Goal: Feedback & Contribution: Contribute content

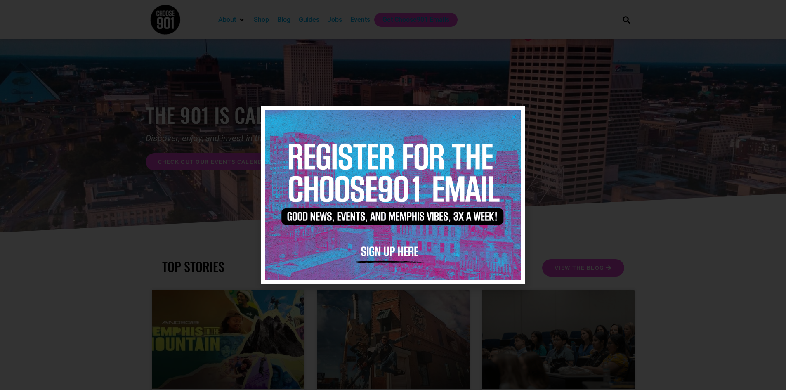
click at [513, 114] on icon "Close" at bounding box center [514, 117] width 6 height 6
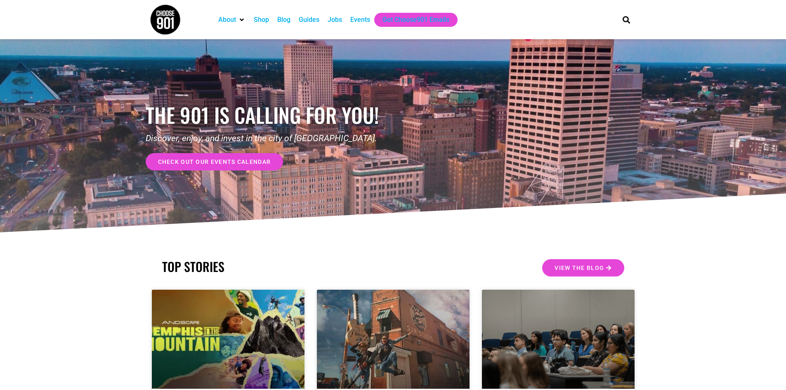
click at [361, 21] on div "Events" at bounding box center [360, 20] width 20 height 10
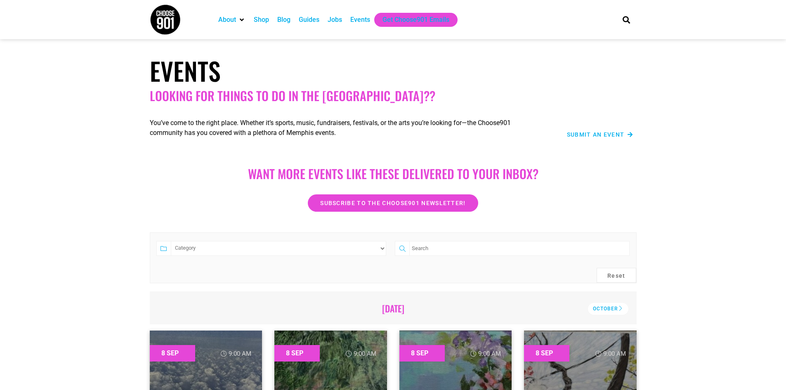
click at [613, 137] on span "Submit an Event" at bounding box center [596, 135] width 58 height 6
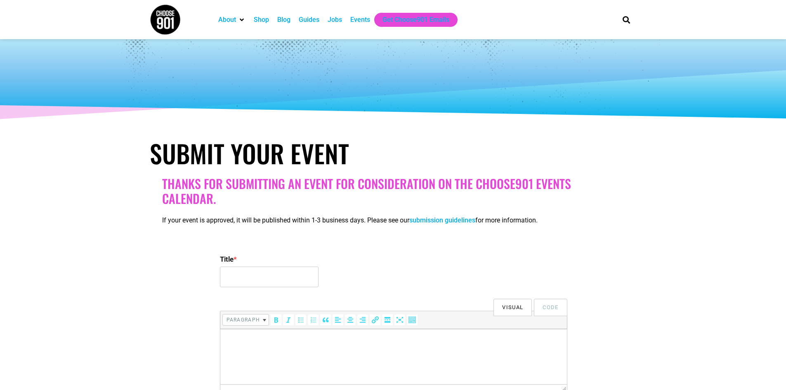
select select
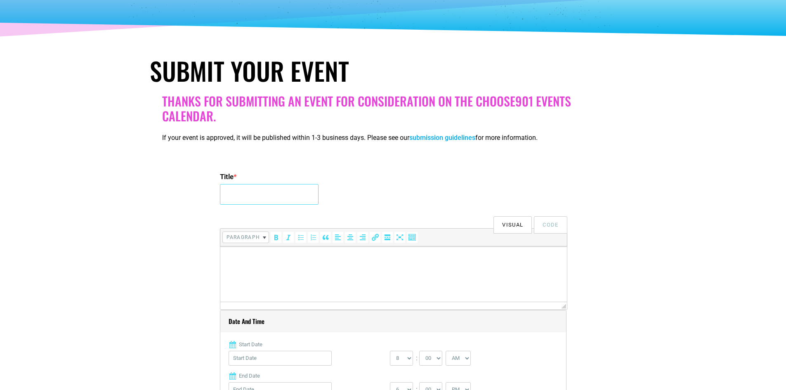
click at [248, 195] on input "Title *" at bounding box center [269, 194] width 99 height 21
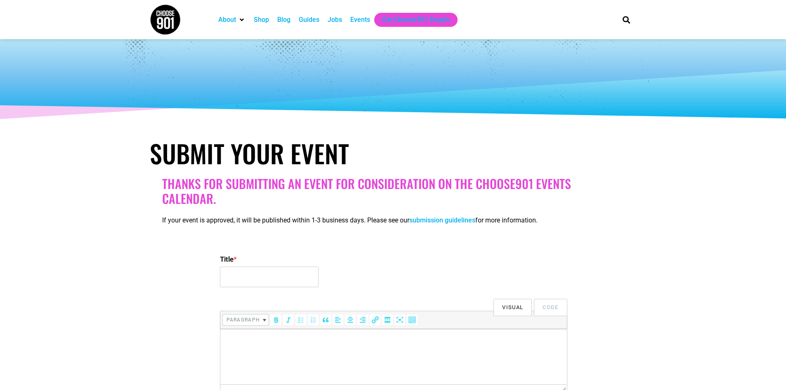
click at [363, 17] on div "Events" at bounding box center [360, 20] width 20 height 10
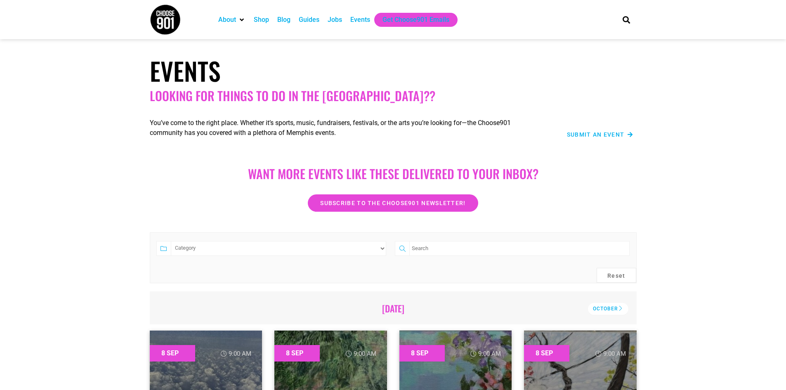
click at [586, 137] on span "Submit an Event" at bounding box center [596, 135] width 58 height 6
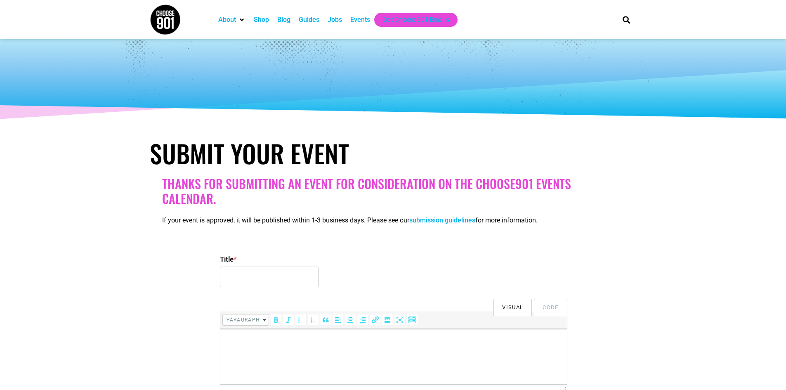
select select
click at [257, 272] on input "Title *" at bounding box center [269, 277] width 99 height 21
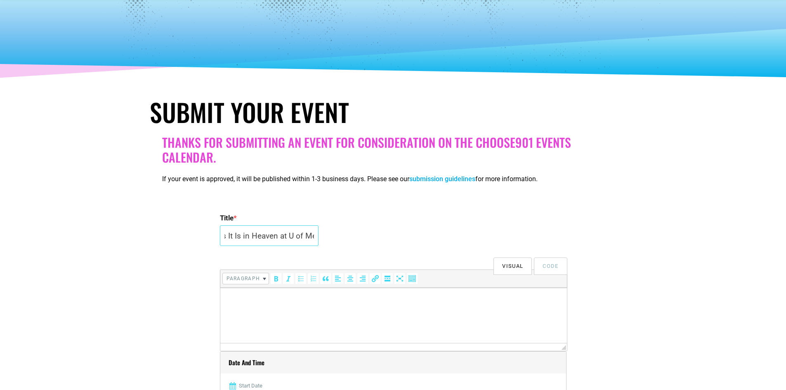
scroll to position [165, 0]
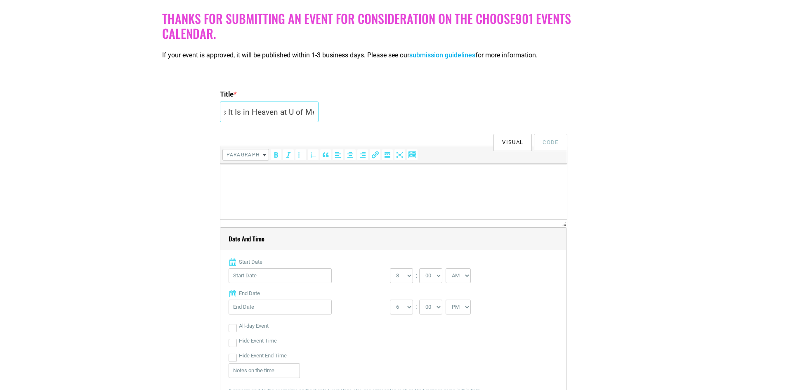
type input "As It Is in Heaven at U of Me"
click at [406, 187] on html at bounding box center [393, 175] width 347 height 23
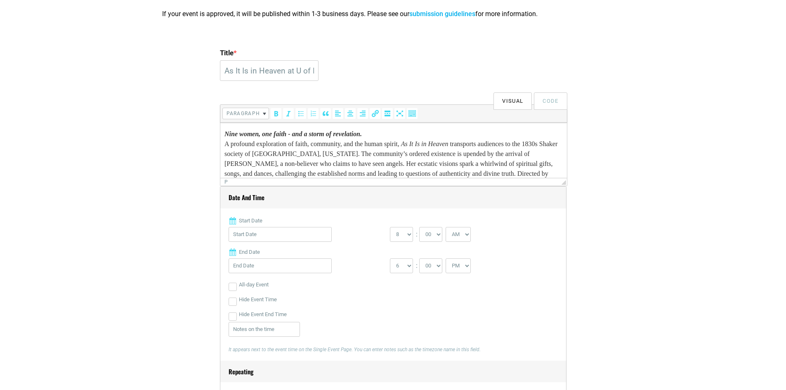
scroll to position [27, 0]
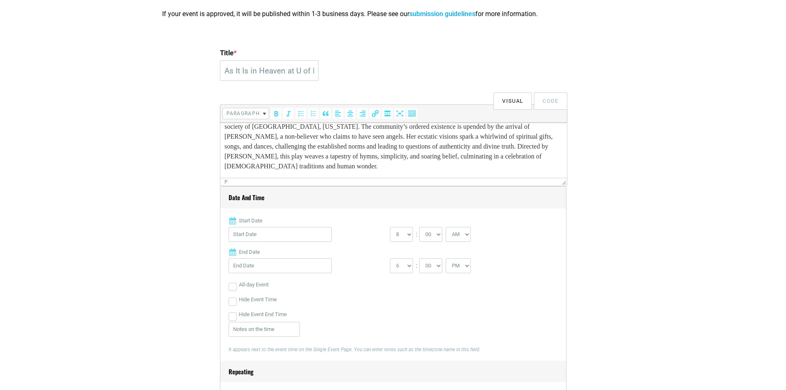
click at [401, 168] on p "Nine women, one faith - and a storm of revelation. A profound exploration of fa…" at bounding box center [393, 136] width 339 height 69
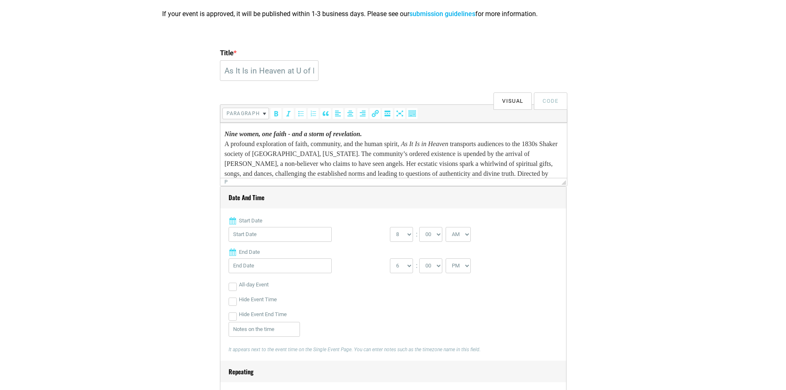
scroll to position [289, 0]
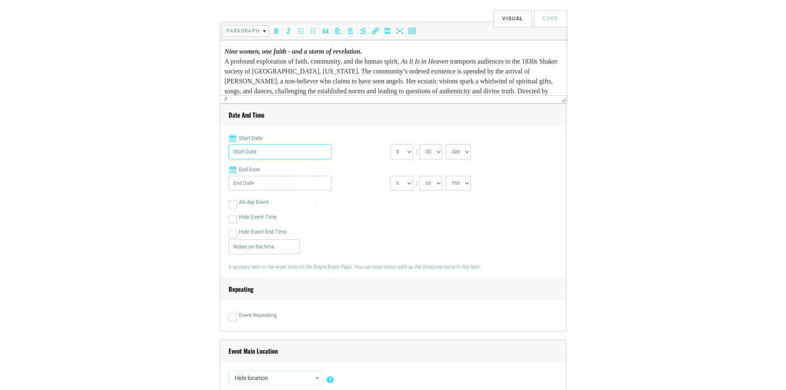
click at [277, 155] on input "Start Date" at bounding box center [280, 151] width 103 height 15
click at [275, 255] on link "25" at bounding box center [278, 261] width 12 height 12
type input "09/25/2025"
click at [407, 151] on select "0 1 2 3 4 5 6 7 8 9 10 11 12" at bounding box center [401, 151] width 23 height 15
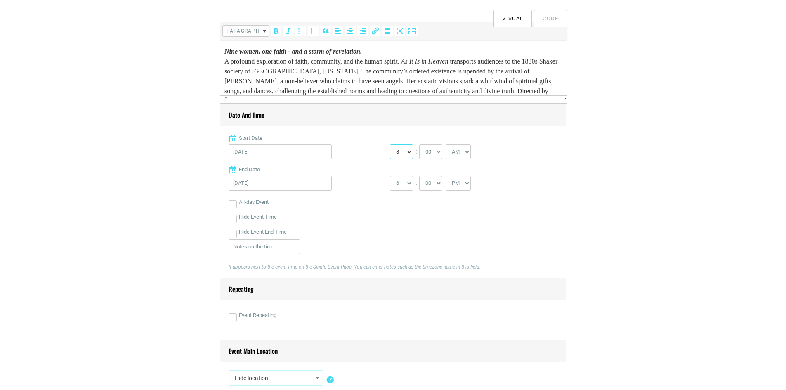
select select "7"
click at [390, 145] on select "0 1 2 3 4 5 6 7 8 9 10 11 12" at bounding box center [401, 151] width 23 height 15
click at [438, 153] on select "00 05 10 15 20 25 30 35 40 45 50 55" at bounding box center [430, 151] width 23 height 15
select select "30"
click at [420, 145] on select "00 05 10 15 20 25 30 35 40 45 50 55" at bounding box center [430, 151] width 23 height 15
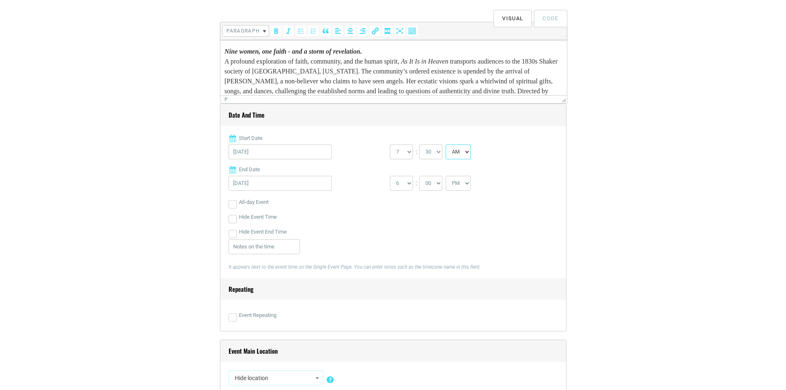
click at [464, 149] on select "AM PM" at bounding box center [458, 151] width 25 height 15
select select "PM"
click at [447, 145] on select "AM PM" at bounding box center [458, 151] width 25 height 15
click at [235, 234] on input "Hide Event End Time" at bounding box center [233, 234] width 8 height 8
checkbox input "true"
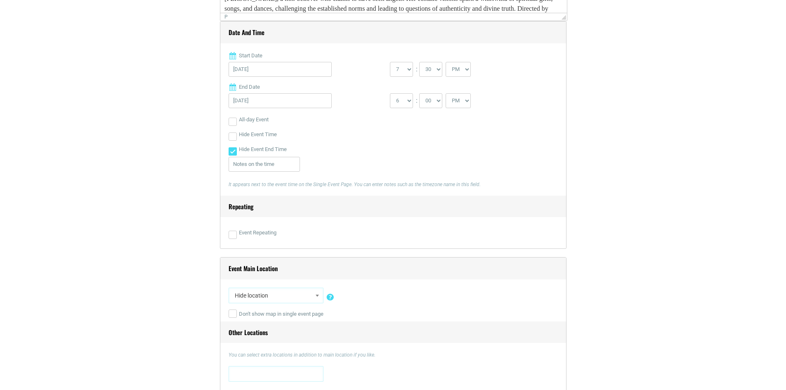
scroll to position [413, 0]
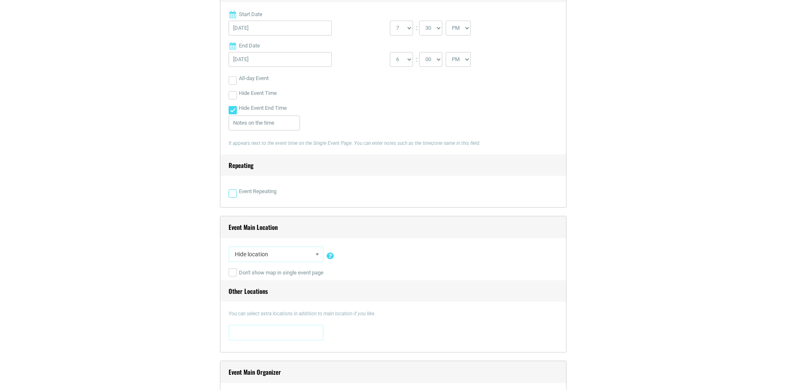
click at [234, 194] on input "Event Repeating" at bounding box center [233, 193] width 8 height 8
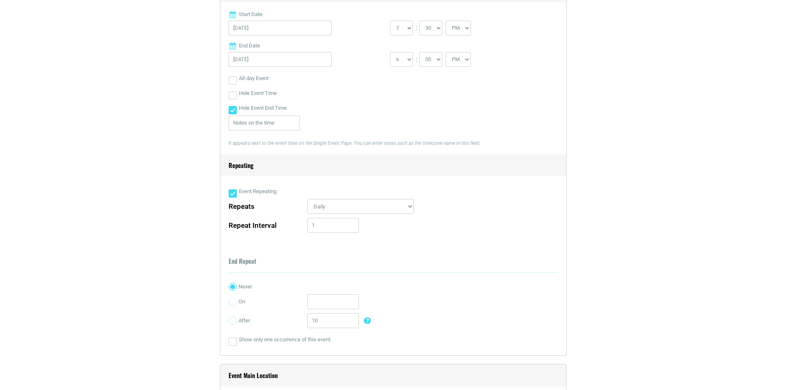
click at [235, 195] on input "Event Repeating" at bounding box center [233, 193] width 8 height 8
checkbox input "false"
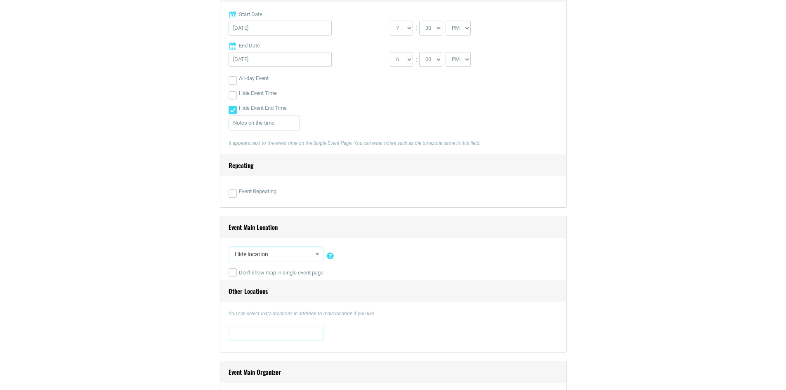
click at [306, 256] on span "Hide location" at bounding box center [276, 254] width 89 height 15
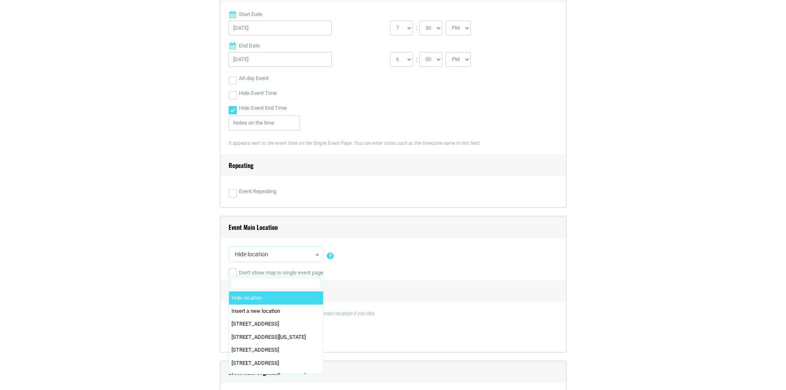
click at [286, 286] on input "Search" at bounding box center [276, 284] width 91 height 12
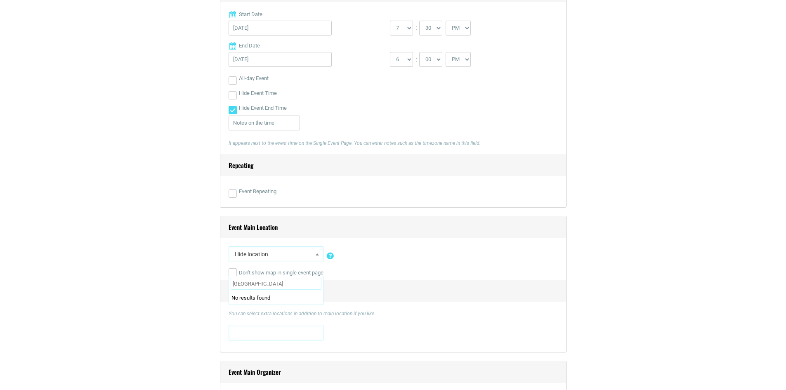
type input "university of memphis"
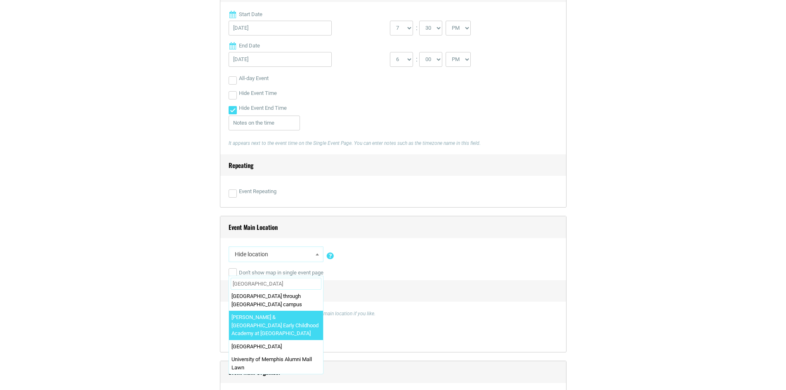
scroll to position [0, 0]
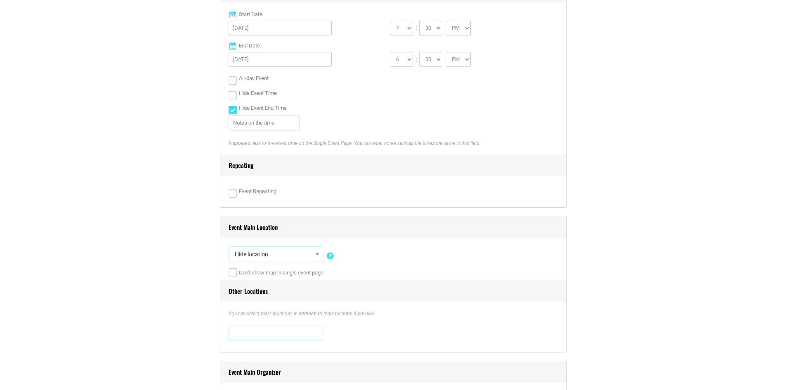
click at [320, 253] on span at bounding box center [317, 254] width 8 height 11
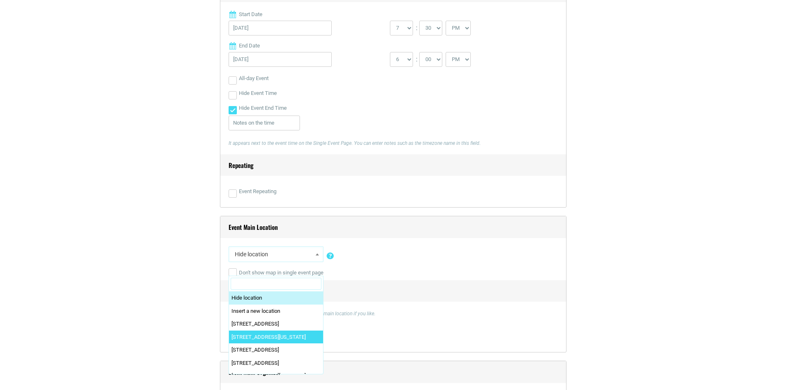
click at [272, 285] on input "Search" at bounding box center [276, 284] width 91 height 12
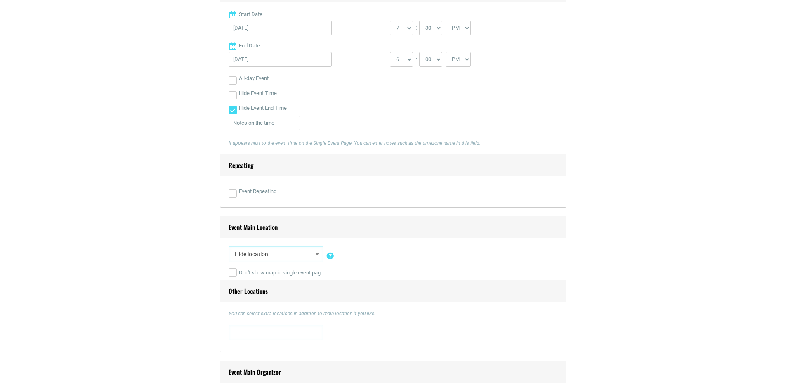
click at [247, 254] on span "Hide location" at bounding box center [276, 254] width 89 height 15
click at [282, 259] on span "Hide location" at bounding box center [276, 254] width 89 height 15
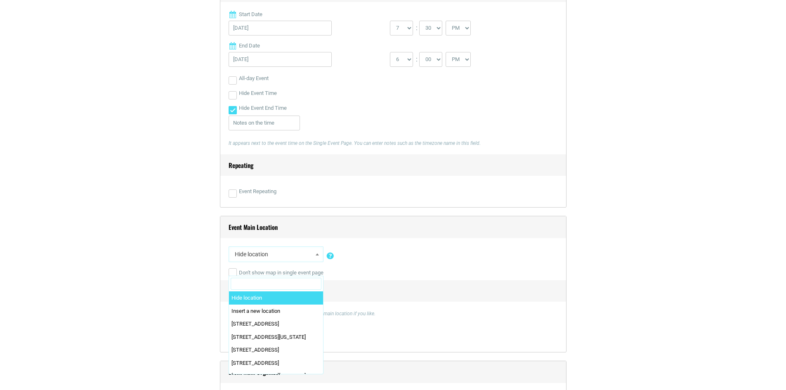
click at [287, 256] on span "Hide location" at bounding box center [276, 254] width 89 height 15
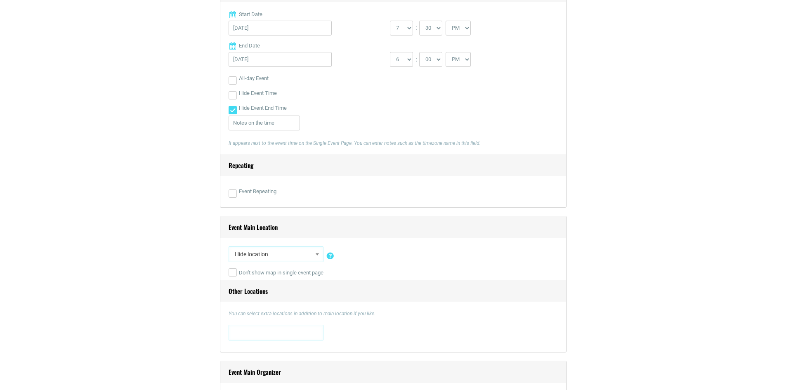
drag, startPoint x: 288, startPoint y: 254, endPoint x: 360, endPoint y: 273, distance: 74.8
click at [365, 272] on div "Don't show map in single event page" at bounding box center [393, 272] width 329 height 15
click at [258, 339] on span at bounding box center [276, 331] width 89 height 13
click at [367, 275] on div "Don't show map in single event page" at bounding box center [393, 272] width 329 height 15
click at [313, 258] on span at bounding box center [317, 254] width 8 height 11
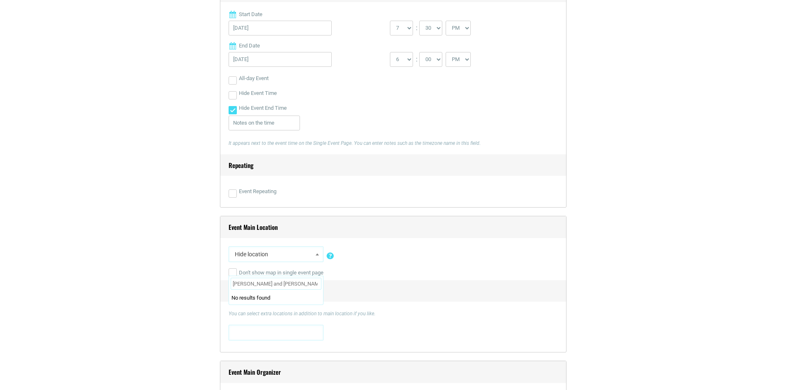
drag, startPoint x: 272, startPoint y: 284, endPoint x: 222, endPoint y: 282, distance: 50.0
click at [273, 286] on input "Edward and Bernice Humphreys Theater Building. 3745 Central Avenue Memphis, TN …" at bounding box center [276, 284] width 91 height 12
drag, startPoint x: 305, startPoint y: 283, endPoint x: 319, endPoint y: 284, distance: 14.5
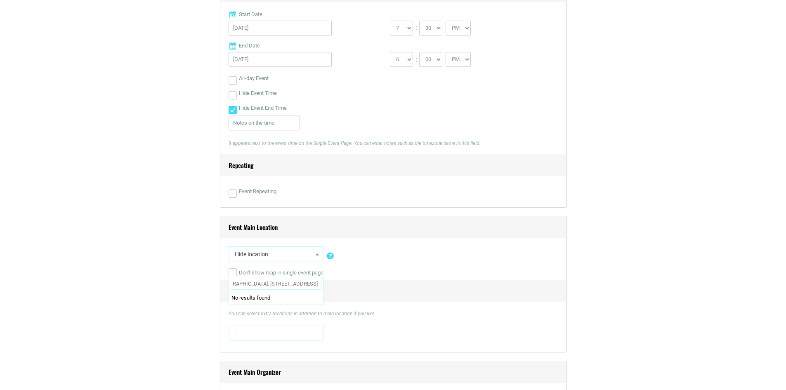
click at [319, 284] on input "Edward and Bernice Humphreys Theater Building. 3745 Central Avenue Memphis, TN …" at bounding box center [276, 284] width 91 height 12
type input "Edward and Bernice Humphreys Theater Building. 3745 Central Avenue Memphis, TN …"
click at [266, 337] on span at bounding box center [276, 331] width 89 height 13
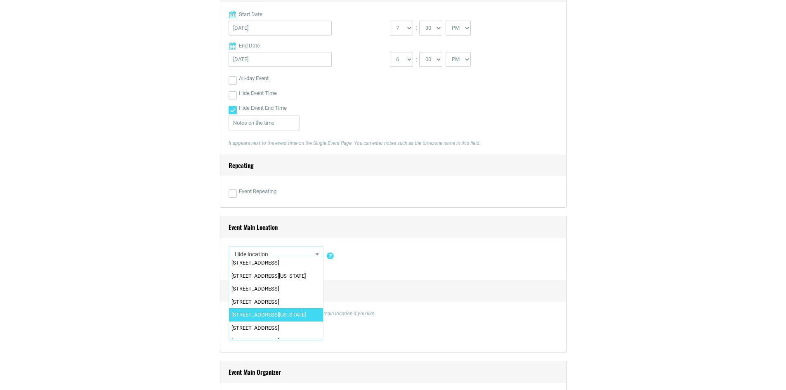
click at [397, 308] on div "Event Main Location Hide location Insert a new location 0 N. Main Street 0 N. M…" at bounding box center [393, 284] width 347 height 137
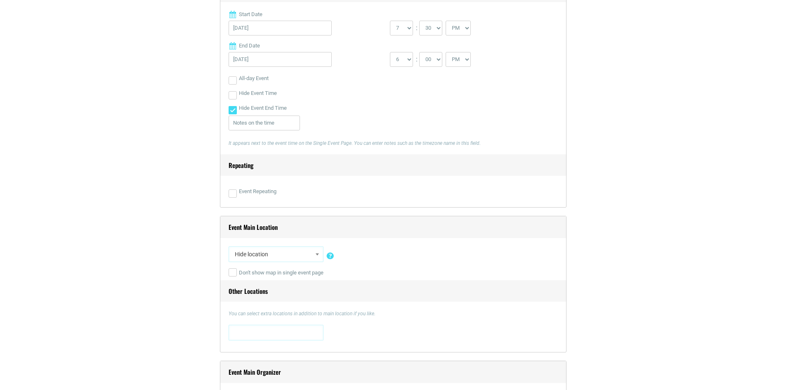
click at [312, 254] on span "Hide location" at bounding box center [276, 254] width 89 height 15
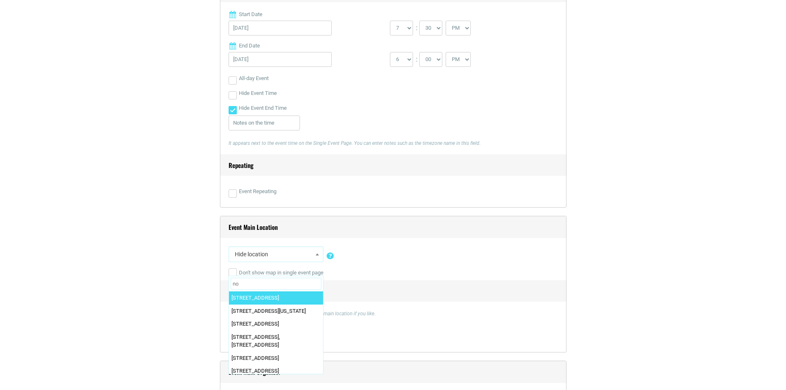
type input "n"
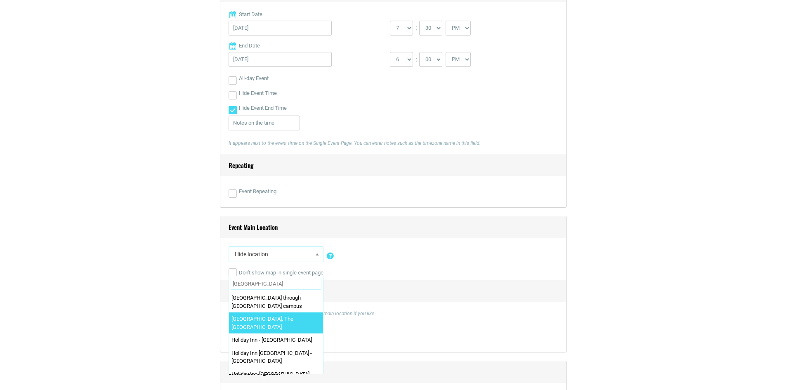
scroll to position [83, 0]
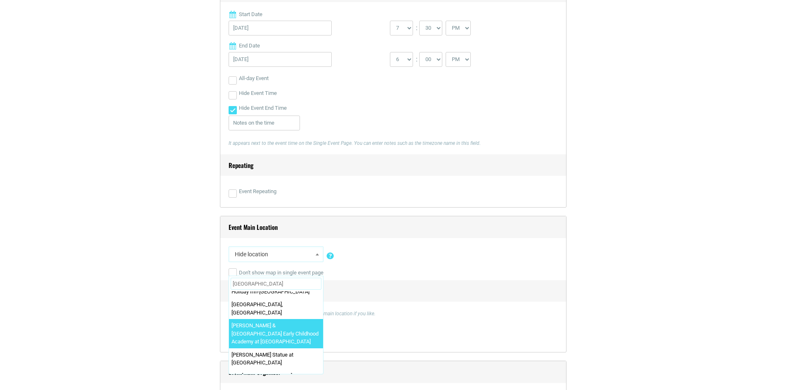
type input "University of Memphis"
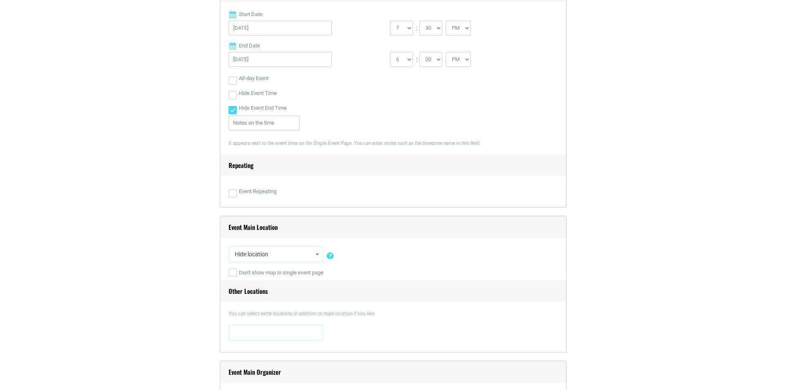
click at [277, 328] on span at bounding box center [276, 331] width 89 height 13
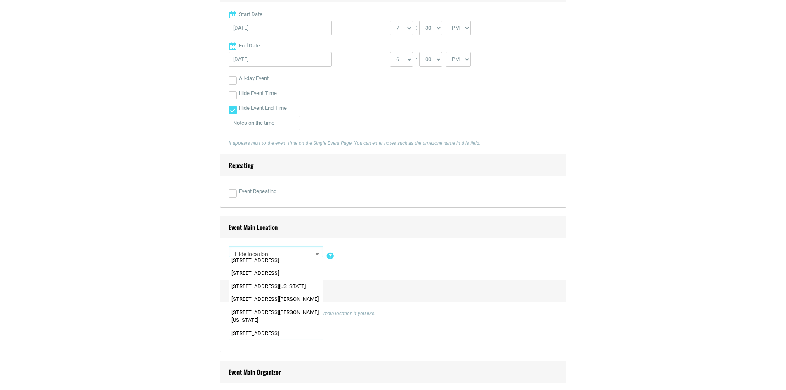
scroll to position [784, 0]
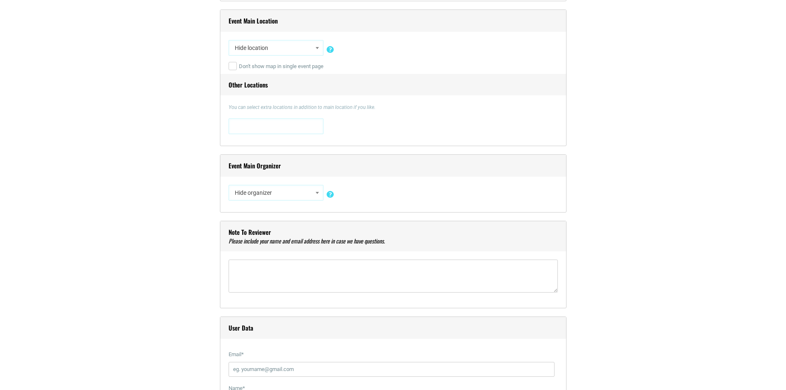
scroll to position [537, 0]
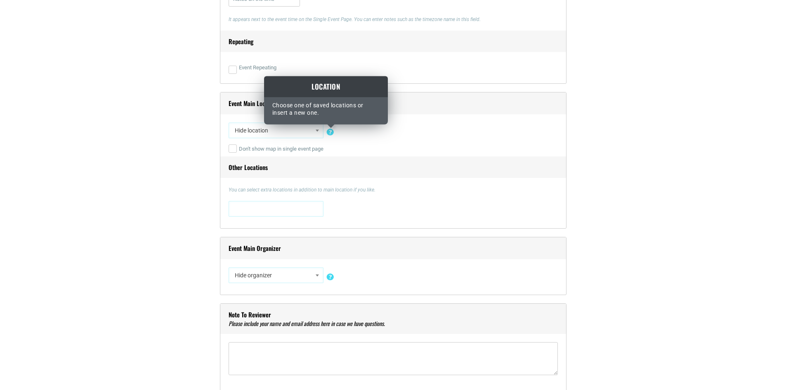
click at [329, 132] on icon at bounding box center [330, 129] width 10 height 8
click at [329, 133] on icon at bounding box center [330, 129] width 10 height 8
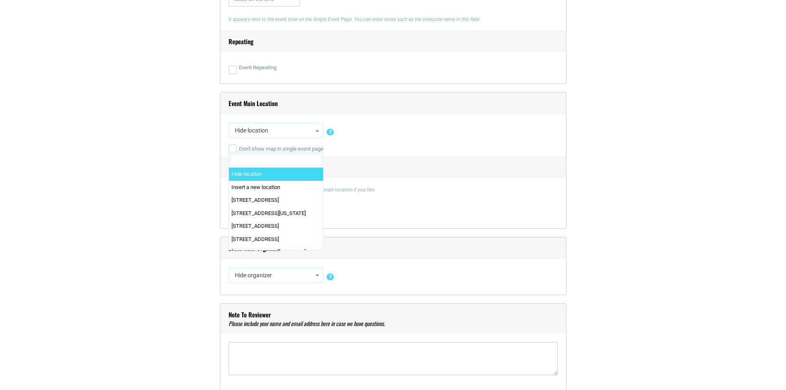
click at [285, 132] on span "Hide location" at bounding box center [276, 130] width 89 height 15
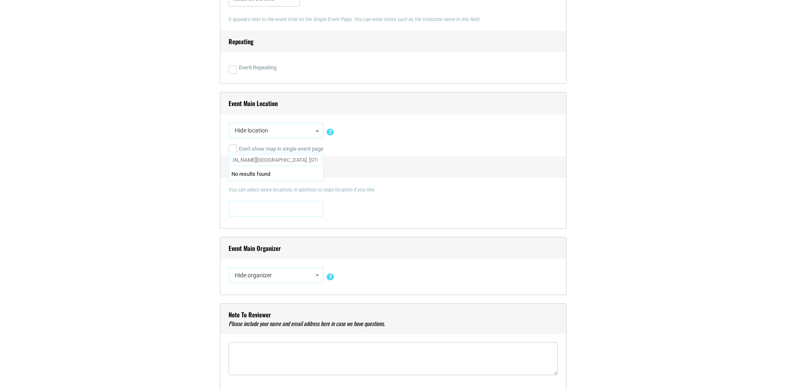
scroll to position [0, 0]
drag, startPoint x: 317, startPoint y: 161, endPoint x: 218, endPoint y: 159, distance: 99.5
click at [294, 162] on input "Edward and Bernice Humphreys Theater Building. 3745 Central Avenue Memphis, TN …" at bounding box center [276, 160] width 91 height 12
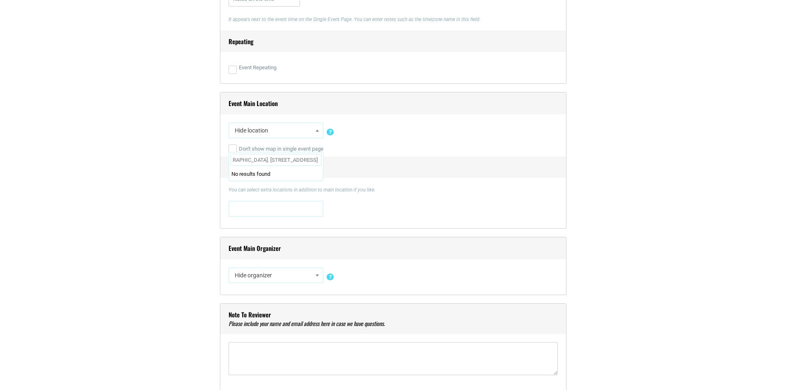
drag, startPoint x: 316, startPoint y: 160, endPoint x: 320, endPoint y: 160, distance: 4.5
click at [320, 160] on input "Edward and Bernice Humphreys Theater Building. 3745 Central Avenue Memphis, TN …" at bounding box center [276, 160] width 91 height 12
click at [273, 161] on input "Edward and Bernice Humphreys Theater Building. 3745 Central Avenue Memphis, TN …" at bounding box center [276, 160] width 91 height 12
drag, startPoint x: 245, startPoint y: 159, endPoint x: 373, endPoint y: 164, distance: 127.7
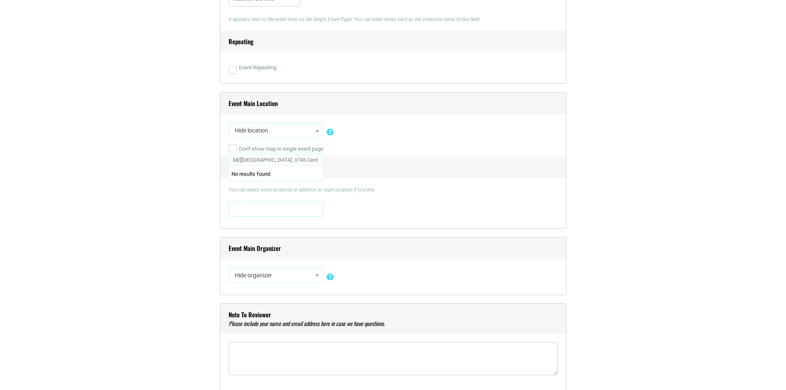
scroll to position [0, 57]
drag, startPoint x: 290, startPoint y: 160, endPoint x: 370, endPoint y: 160, distance: 80.1
type input "[PERSON_NAME] and [PERSON_NAME][GEOGRAPHIC_DATA]"
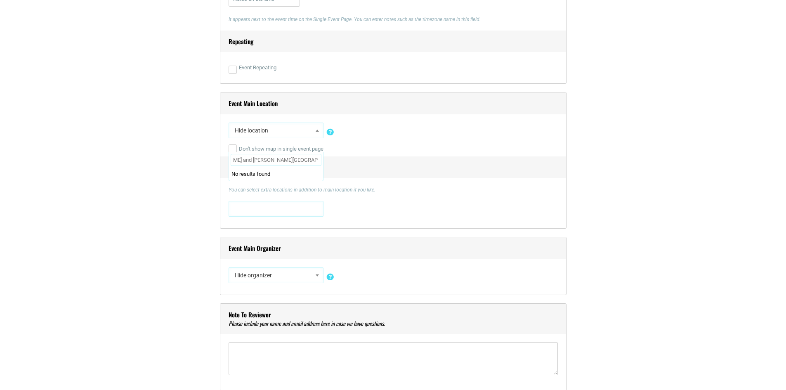
click at [270, 172] on li "No results found" at bounding box center [276, 174] width 94 height 13
click at [366, 192] on p "You can select extra locations in addition to main location if you like." at bounding box center [393, 189] width 329 height 7
click at [321, 351] on textarea"] at bounding box center [393, 358] width 329 height 33
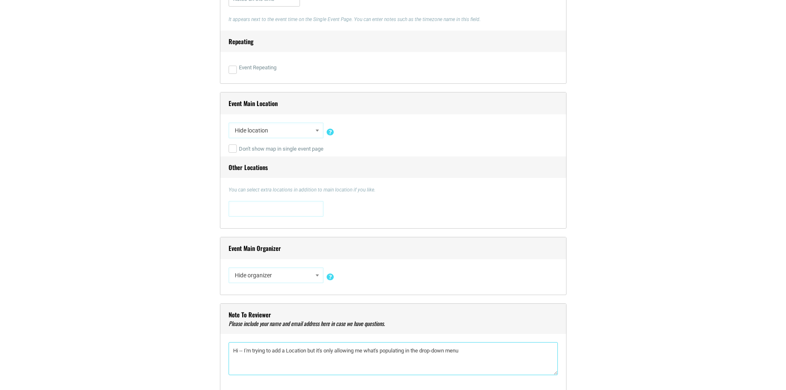
click at [388, 352] on textarea"] "Hi -- I'm trying to add a Location but it's only allowing me what's populating …" at bounding box center [393, 358] width 329 height 33
click at [503, 352] on textarea"] "Hi -- I'm trying to add a Location but it's only allowing me what's already pop…" at bounding box center [393, 358] width 329 height 33
paste textarea"] "Edward and Bernice Humphreys Theater Building. 3745 Central Avenue Memphis, TN …"
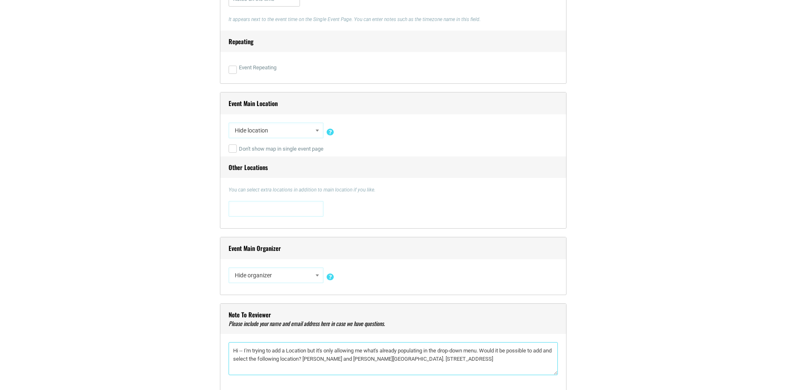
click at [440, 362] on textarea"] "Hi -- I'm trying to add a Location but it's only allowing me what's already pop…" at bounding box center [393, 358] width 329 height 33
click at [325, 358] on textarea"] "Hi -- I'm trying to add a Location but it's only allowing me what's already pop…" at bounding box center [393, 358] width 329 height 33
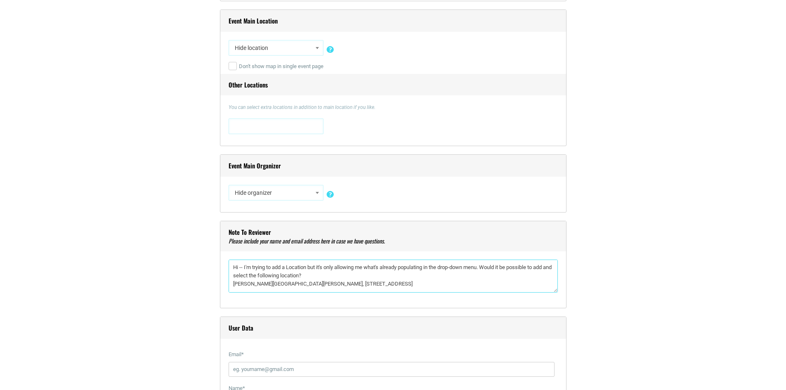
scroll to position [702, 0]
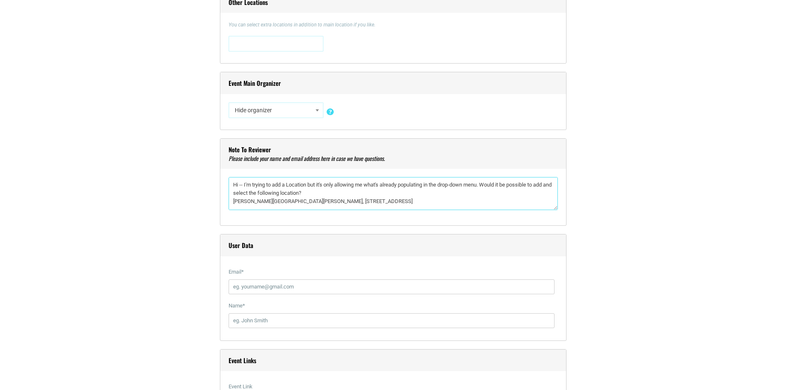
type textarea"] "Hi -- I'm trying to add a Location but it's only allowing me what's already pop…"
click at [270, 286] on input "Email *" at bounding box center [392, 286] width 326 height 15
type input "edraffen@memphis.edu"
click at [282, 318] on input "Name *" at bounding box center [392, 320] width 326 height 15
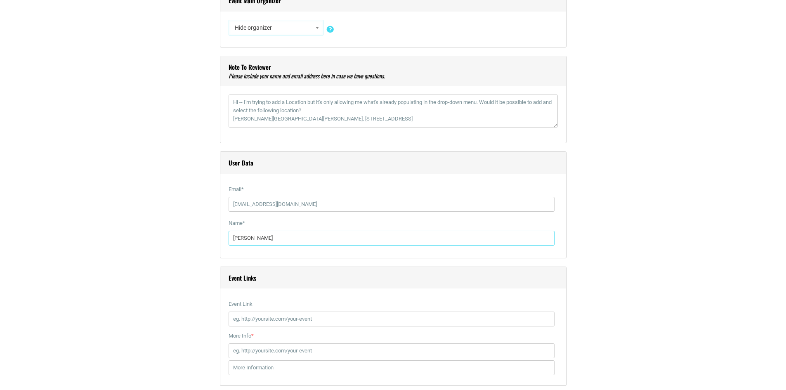
type input "Emily Draffen"
click at [312, 321] on input "Event Link" at bounding box center [392, 319] width 326 height 15
paste input "https://www.memphis.edu/theatre/2024-2025/20252026/heaven.php"
type input "https://www.memphis.edu/theatre/2024-2025/20252026/heaven.php"
click at [341, 351] on input "More Info *" at bounding box center [392, 350] width 326 height 15
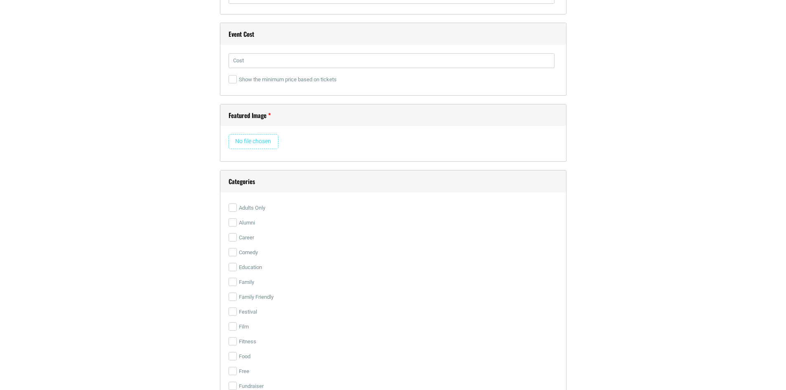
scroll to position [991, 0]
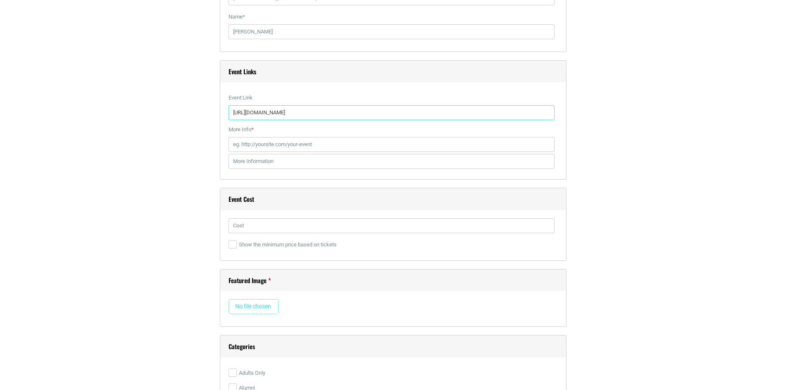
click at [414, 111] on input "https://www.memphis.edu/theatre/2024-2025/20252026/heaven.php" at bounding box center [392, 112] width 326 height 15
paste input "https://vivenu.com/event/as-it-is-in-heaven-jij3qh?eventId=6879c18f97b1142e4489…"
type input "https://vivenu.com/event/as-it-is-in-heaven-jij3qh?eventId=6879c18f97b1142e4489…"
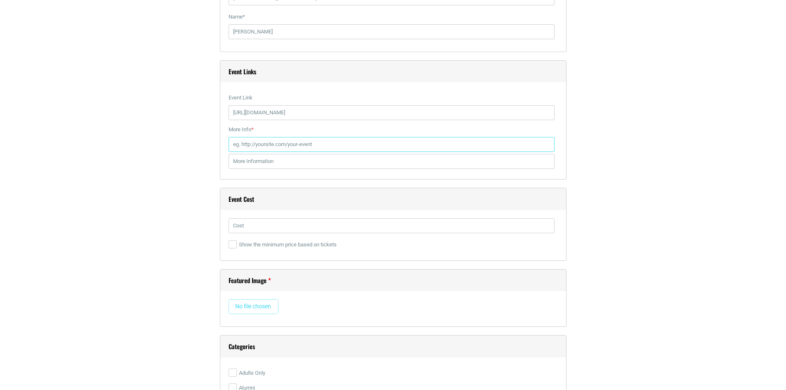
click at [307, 144] on input "More Info *" at bounding box center [392, 144] width 326 height 15
paste input "https://www.memphis.edu/theatre/currentseason.php"
type input "https://www.memphis.edu/theatre/currentseason.php"
click at [615, 227] on div "Title * As It Is in Heaven at U of Me Visual Code b i link b-quote del ins img …" at bounding box center [393, 24] width 487 height 1559
click at [287, 224] on input "text" at bounding box center [392, 225] width 326 height 15
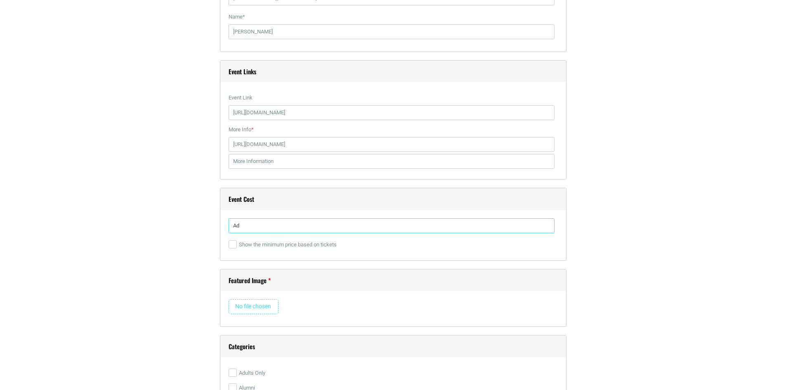
type input "A"
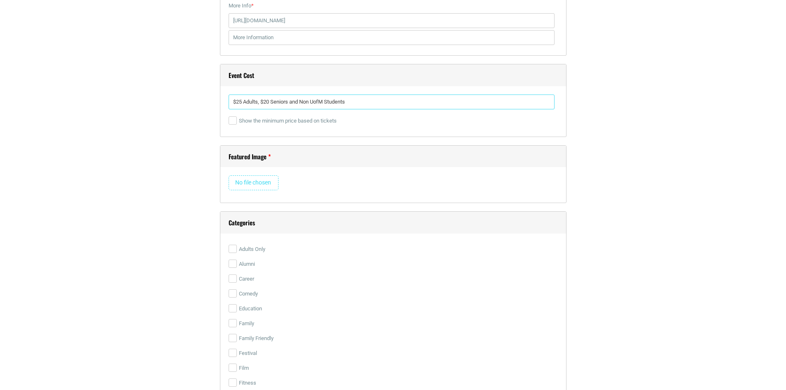
type input "$25 Adults, $20 Seniors and Non UofM Students"
click at [253, 183] on input "file" at bounding box center [254, 182] width 50 height 15
type input "C:\fakepath\ArtsMem AIH.png"
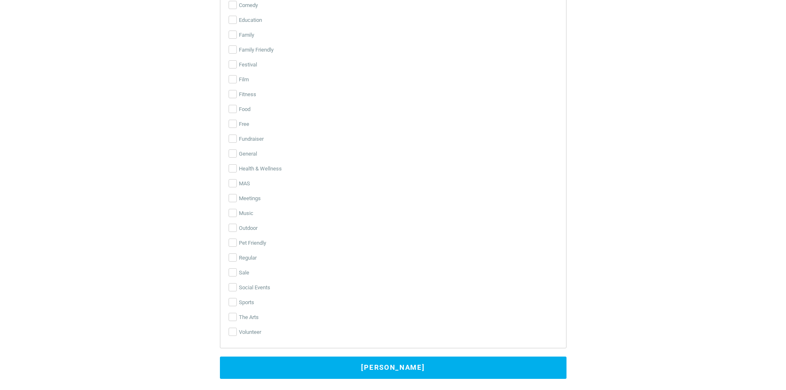
scroll to position [1734, 0]
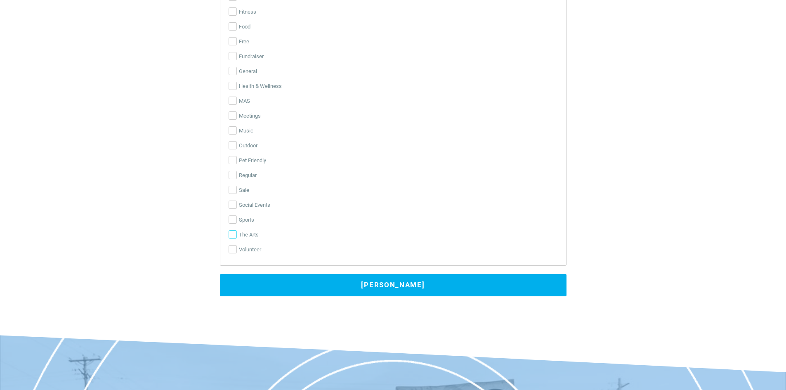
click at [229, 232] on input "The Arts" at bounding box center [233, 234] width 8 height 8
checkbox input "true"
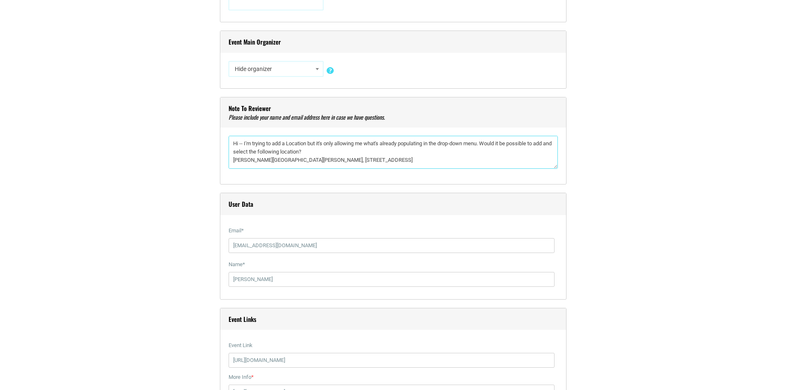
scroll to position [0, 0]
drag, startPoint x: 243, startPoint y: 144, endPoint x: 239, endPoint y: 143, distance: 4.7
click at [239, 143] on textarea"] "Hi -- I'm trying to add a Location but it's only allowing me what's already pop…" at bounding box center [393, 152] width 329 height 33
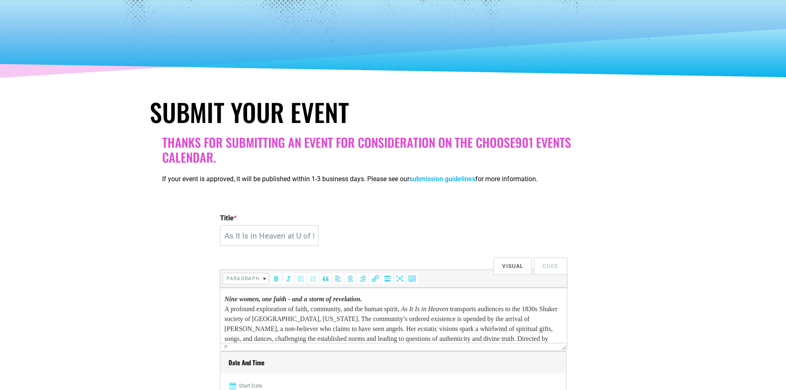
scroll to position [44, 0]
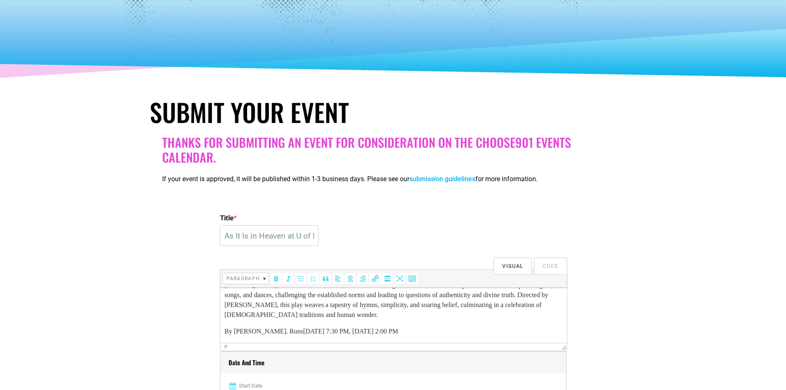
click at [488, 329] on p "By Arlene Hutton. Runs September 25-27 @ 7:30 PM, September 27-28 @ 2:00 PM" at bounding box center [393, 332] width 339 height 10
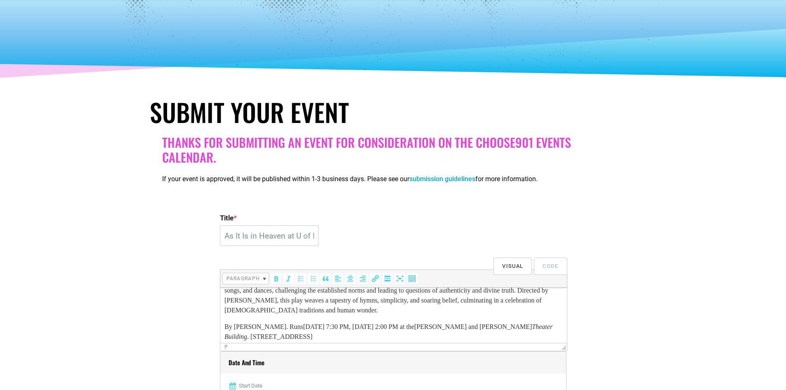
click at [312, 335] on p "By Arlene Hutton. Runs September 25-27 @ 7:30 PM, September 27-28 @ 2:00 PM at …" at bounding box center [393, 332] width 339 height 20
click at [442, 339] on p "By Arlene Hutton. Runs September 25-27 @ 7:30 PM, September 27-28 @ 2:00 PM at …" at bounding box center [393, 332] width 339 height 20
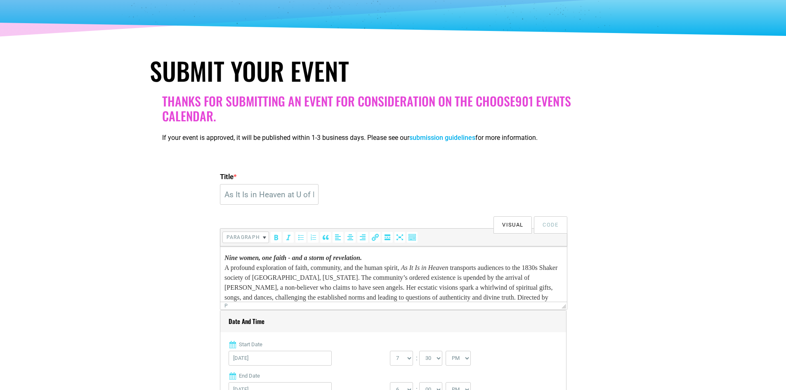
scroll to position [248, 0]
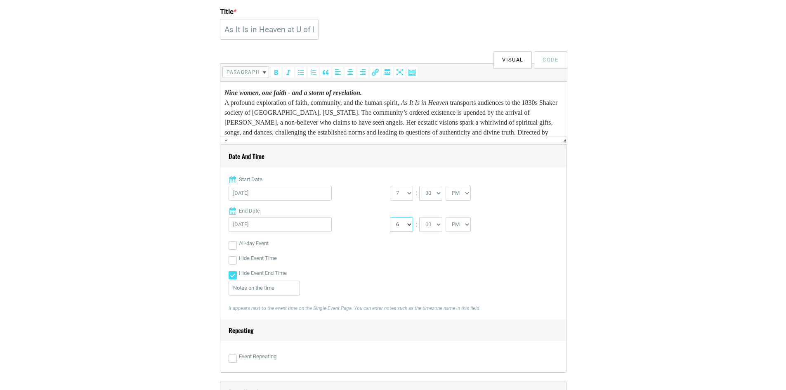
click at [409, 225] on select "1 2 3 4 5 6 7 8 9 10 11 12" at bounding box center [401, 224] width 23 height 15
select select "9"
click at [390, 218] on select "1 2 3 4 5 6 7 8 9 10 11 12" at bounding box center [401, 224] width 23 height 15
click at [441, 222] on select "00 05 10 15 20 25 30 35 40 45 50 55" at bounding box center [430, 224] width 23 height 15
select select "30"
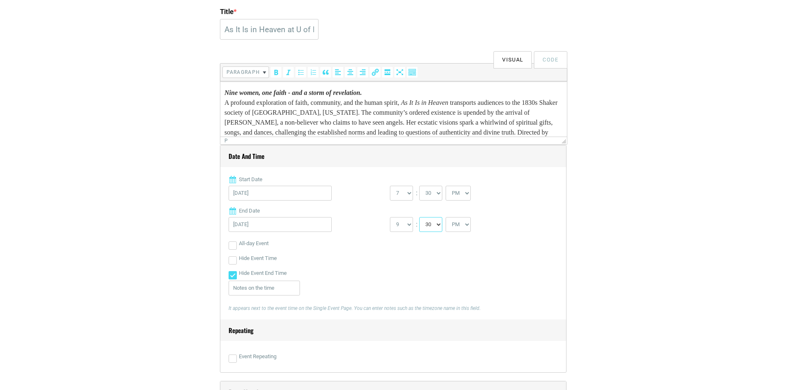
click at [420, 218] on select "00 05 10 15 20 25 30 35 40 45 50 55" at bounding box center [430, 224] width 23 height 15
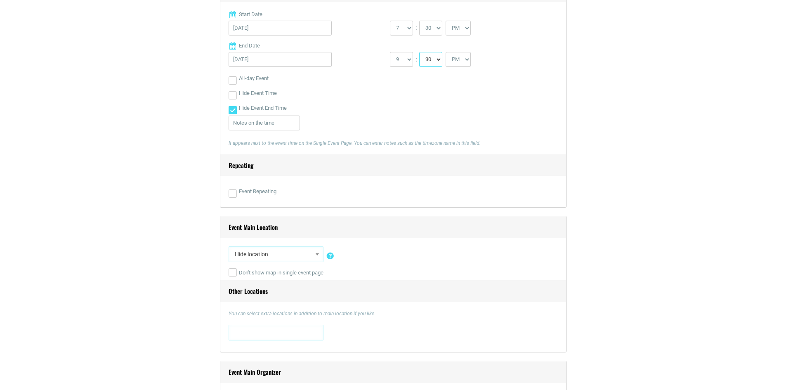
scroll to position [454, 0]
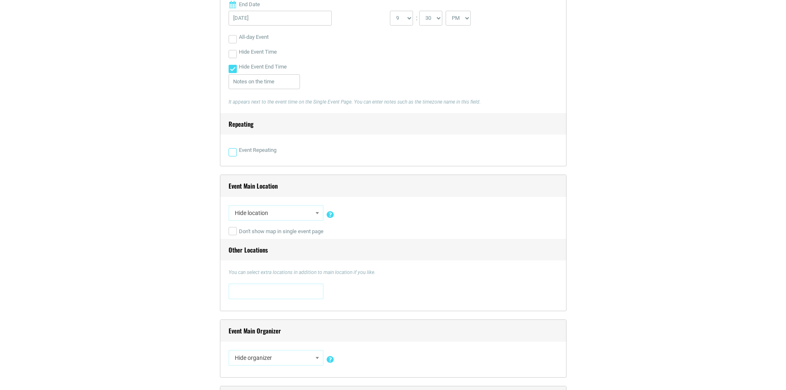
click at [229, 154] on input "Event Repeating" at bounding box center [233, 152] width 8 height 8
checkbox input "true"
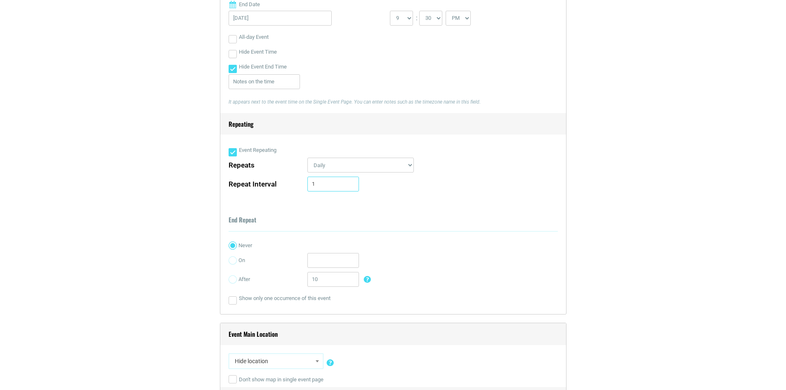
click at [336, 185] on input "1" at bounding box center [334, 184] width 52 height 15
type input "2"
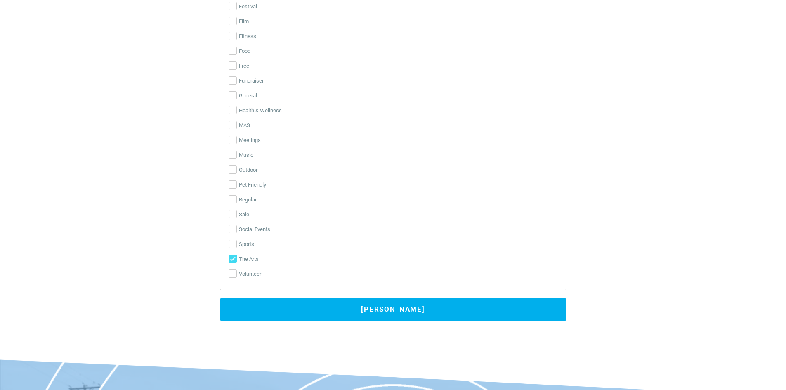
scroll to position [2023, 0]
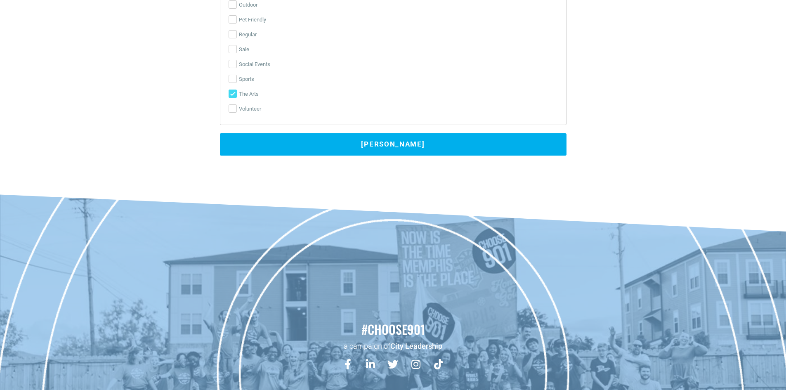
type input "2"
click at [402, 147] on button "Submit Event" at bounding box center [393, 144] width 347 height 22
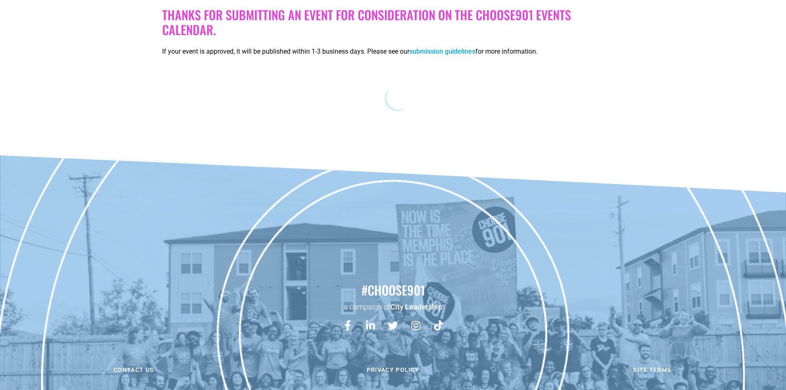
scroll to position [0, 0]
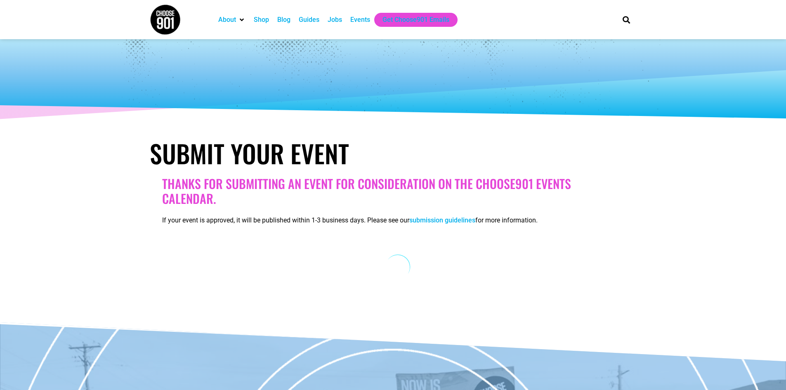
click at [365, 21] on div "Events" at bounding box center [360, 20] width 20 height 10
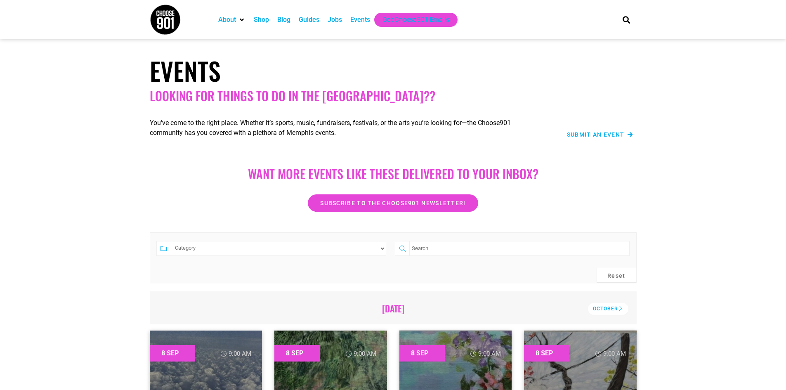
click at [610, 121] on div "Submit an Event" at bounding box center [590, 125] width 96 height 36
click at [604, 136] on span "Submit an Event" at bounding box center [596, 135] width 58 height 6
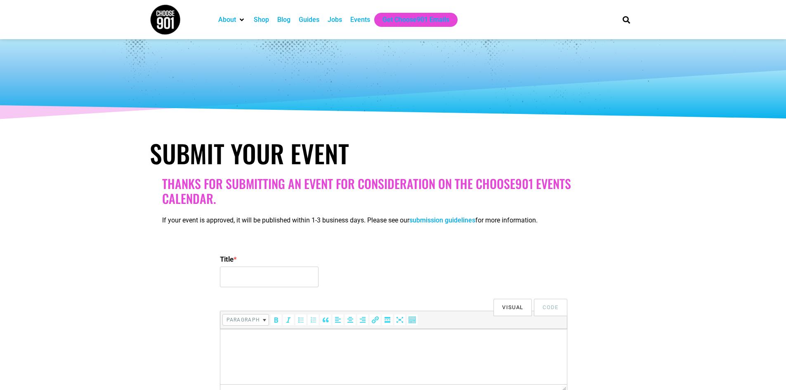
select select
click at [296, 279] on input "Title *" at bounding box center [269, 277] width 99 height 21
type input "As It Is in Heaven at U of M"
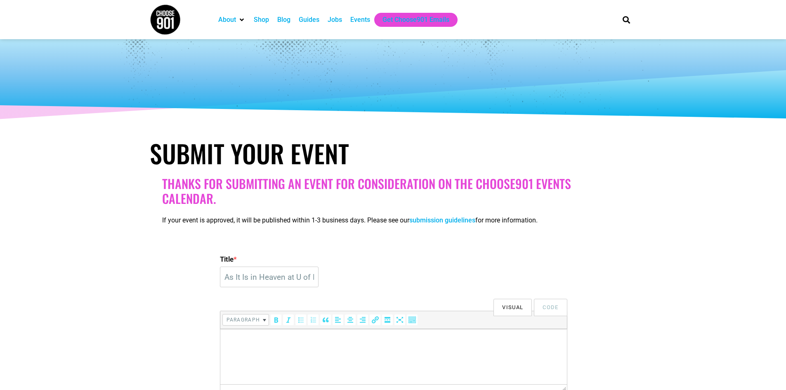
click at [357, 352] on html at bounding box center [393, 340] width 347 height 23
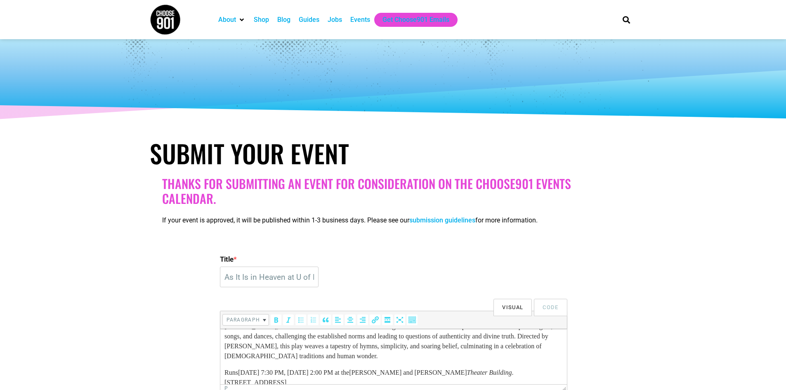
scroll to position [54, 0]
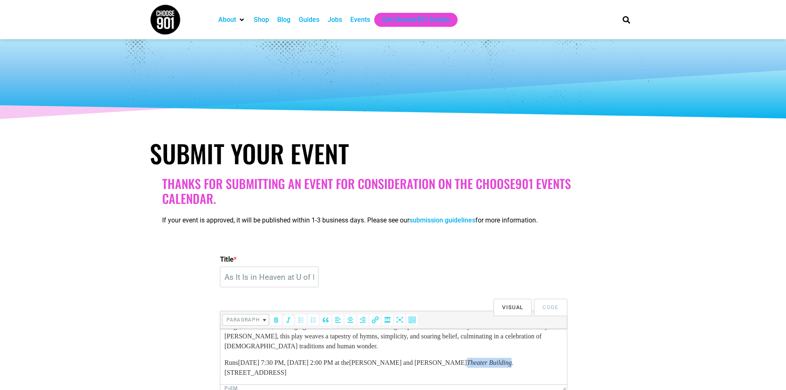
drag, startPoint x: 249, startPoint y: 372, endPoint x: 532, endPoint y: 357, distance: 283.1
click at [532, 357] on body "Nine women, one faith - and a storm of revelation. A profound exploration of fa…" at bounding box center [393, 330] width 339 height 96
click at [286, 318] on icon "Italic (Ctrl+I)" at bounding box center [288, 320] width 8 height 8
click at [442, 365] on p "Runs September 25-27 @ 7:30 PM, September 27-28 @ 2:00 PM at the Edward and Ber…" at bounding box center [393, 368] width 339 height 20
click at [250, 372] on p "Runs September 25-27 @ 7:30 PM, September 27-28 @ 2:00 PM at the Edward and Ber…" at bounding box center [393, 368] width 339 height 20
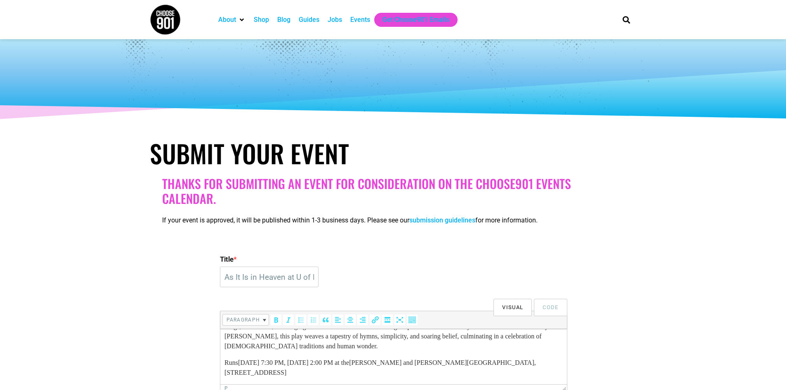
click at [385, 372] on p "Runs September 25-27 @ 7:30 PM, September 27-28 @ 2:00 PM at the Edward and Ber…" at bounding box center [393, 368] width 339 height 20
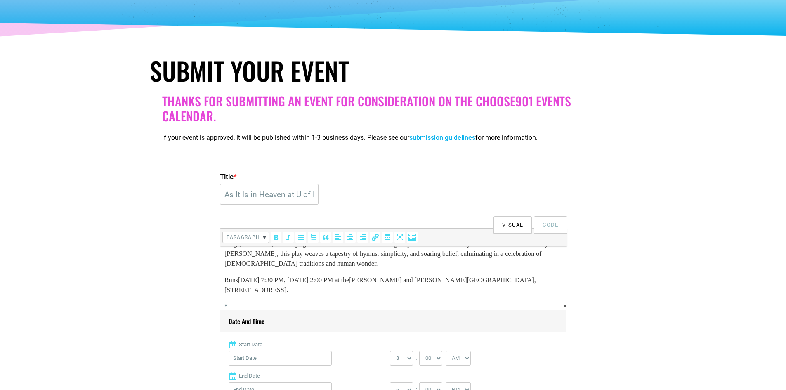
scroll to position [124, 0]
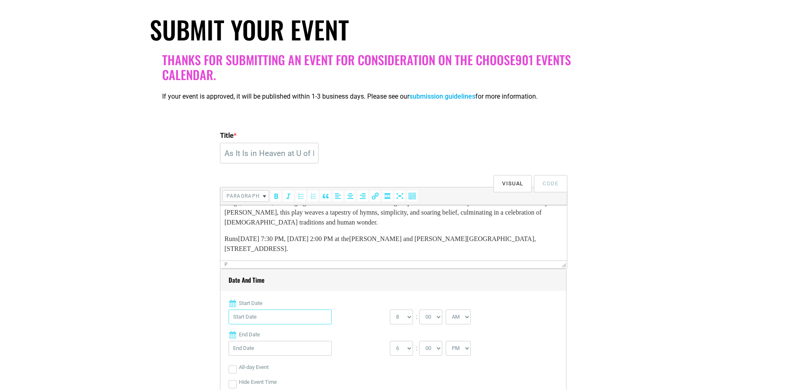
click at [299, 320] on input "Start Date" at bounding box center [280, 317] width 103 height 15
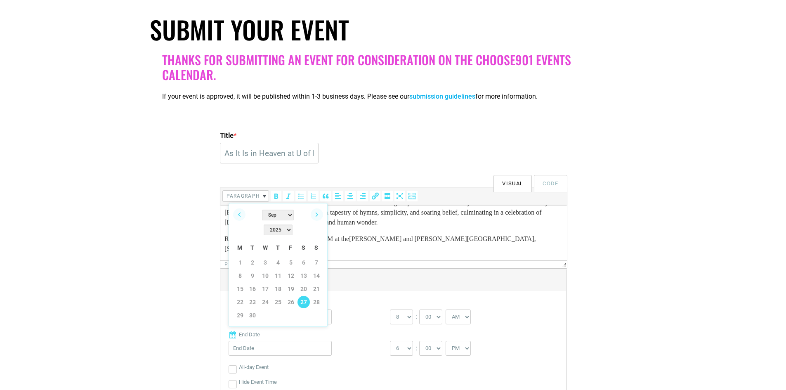
click at [304, 296] on link "27" at bounding box center [304, 302] width 12 height 12
type input "09/27/2025"
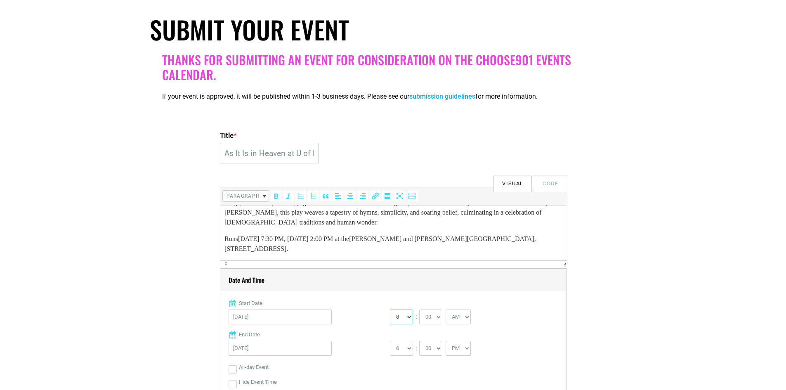
click at [408, 319] on select "0 1 2 3 4 5 6 7 8 9 10 11 12" at bounding box center [401, 317] width 23 height 15
select select "2"
click at [390, 310] on select "0 1 2 3 4 5 6 7 8 9 10 11 12" at bounding box center [401, 317] width 23 height 15
click at [463, 319] on select "AM PM" at bounding box center [458, 317] width 25 height 15
select select "PM"
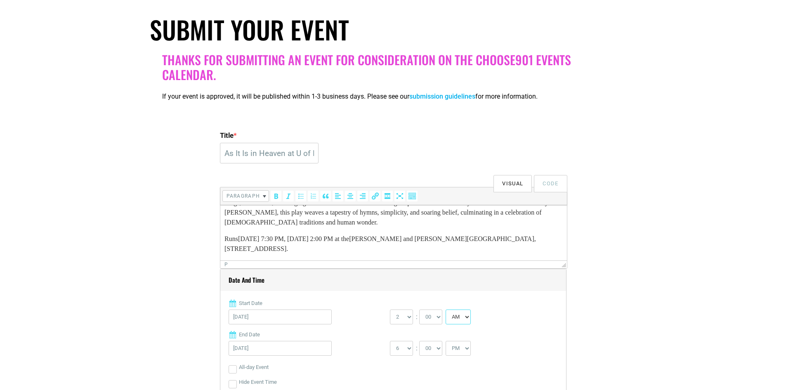
click at [447, 310] on select "AM PM" at bounding box center [458, 317] width 25 height 15
click at [410, 348] on select "1 2 3 4 5 6 7 8 9 10 11 12" at bounding box center [401, 348] width 23 height 15
select select "4"
click at [390, 341] on select "1 2 3 4 5 6 7 8 9 10 11 12" at bounding box center [401, 348] width 23 height 15
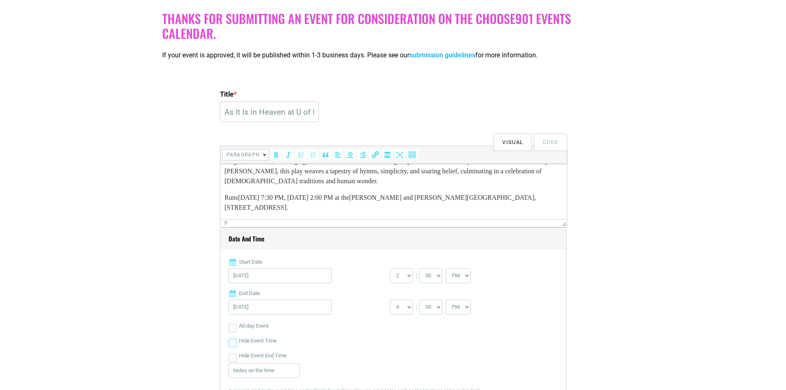
click at [234, 342] on input "Hide Event Time" at bounding box center [233, 343] width 8 height 8
checkbox input "true"
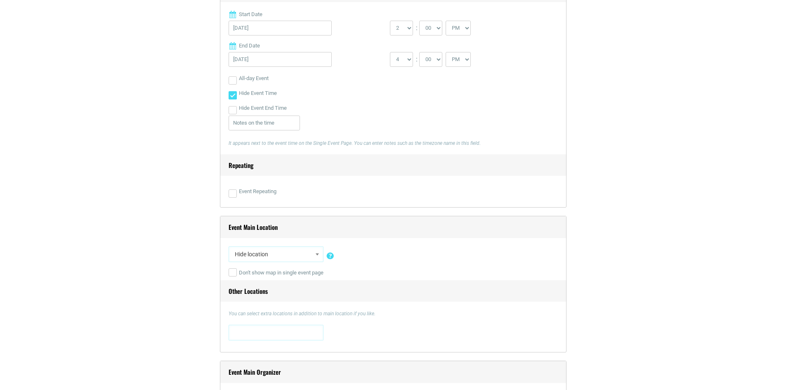
scroll to position [454, 0]
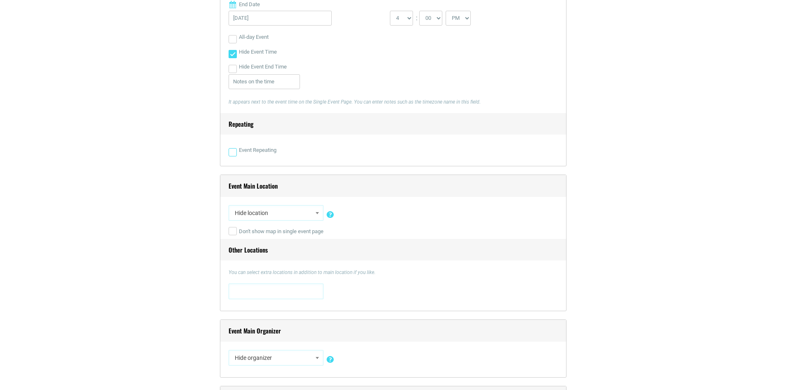
click at [232, 156] on input "Event Repeating" at bounding box center [233, 152] width 8 height 8
checkbox input "true"
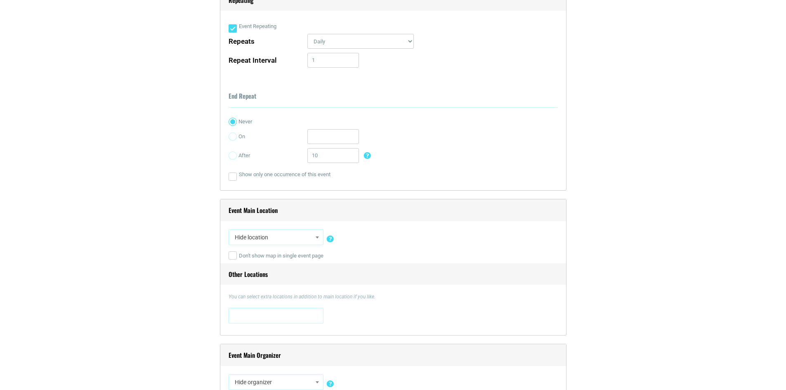
scroll to position [619, 0]
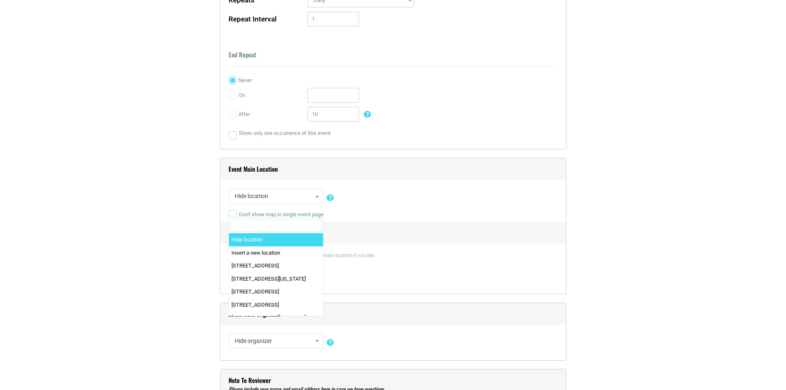
click at [300, 199] on span "Hide location" at bounding box center [276, 196] width 89 height 15
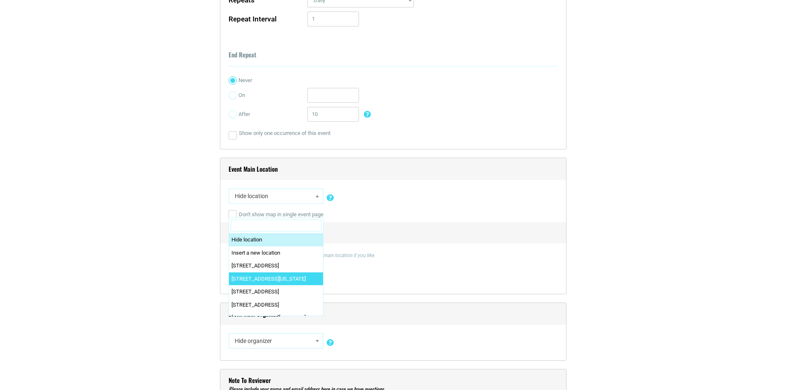
scroll to position [702, 0]
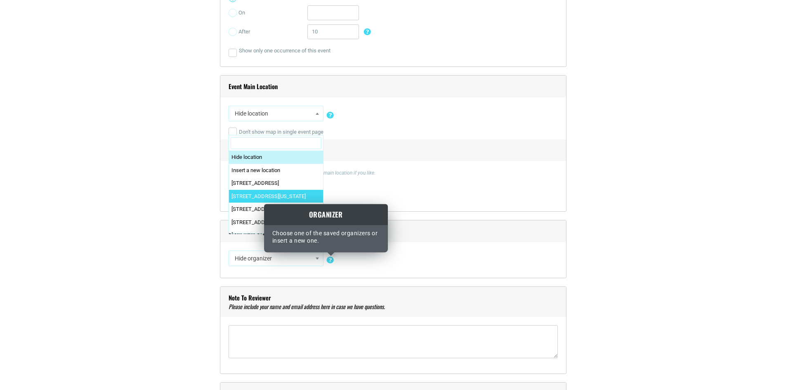
click at [379, 246] on div "Organizer Choose one of the saved organizers or insert a new one. Read More" at bounding box center [326, 230] width 124 height 44
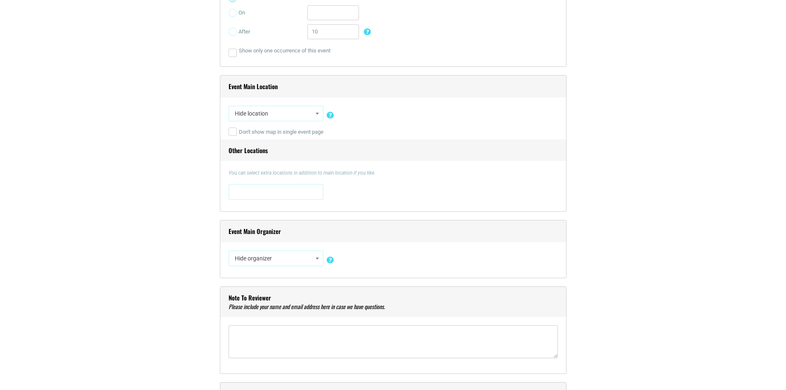
click at [452, 232] on h4 "Event Main Organizer" at bounding box center [393, 231] width 346 height 22
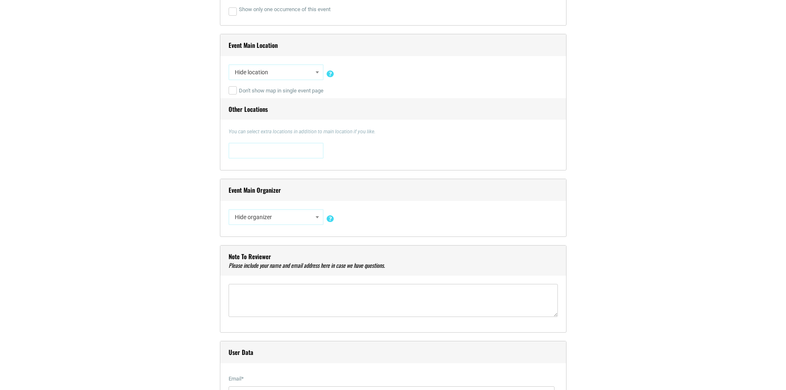
scroll to position [784, 0]
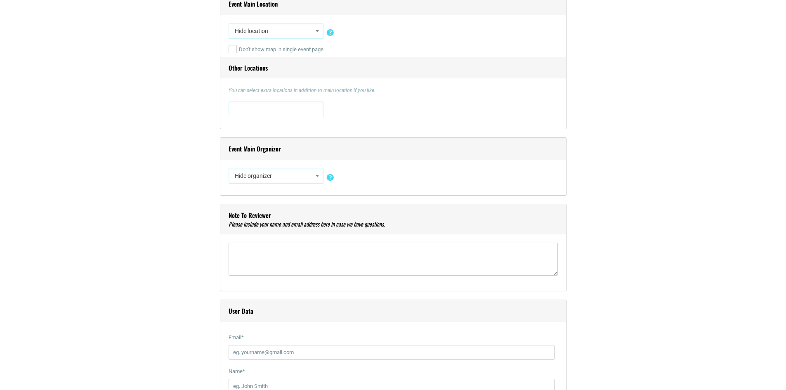
click at [301, 182] on span "Hide organizer" at bounding box center [276, 175] width 89 height 15
type input "university of memph"
select select "1994"
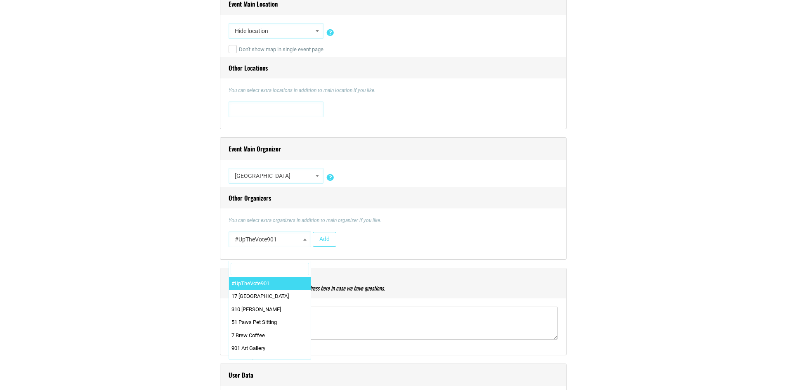
click at [302, 246] on span "#UpTheVote901" at bounding box center [270, 239] width 77 height 15
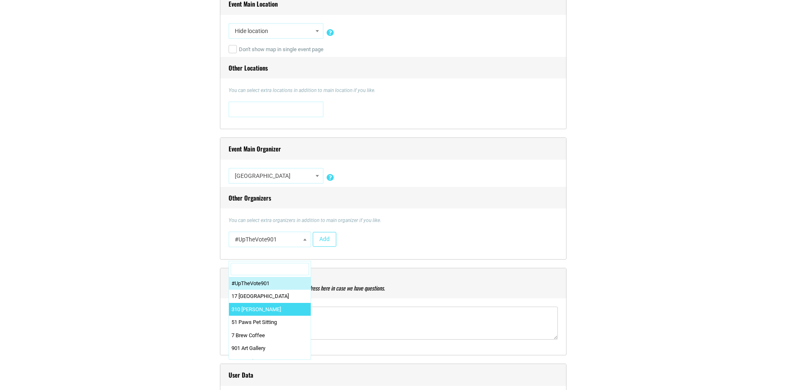
drag, startPoint x: 278, startPoint y: 315, endPoint x: 273, endPoint y: 345, distance: 29.7
select select "5164"
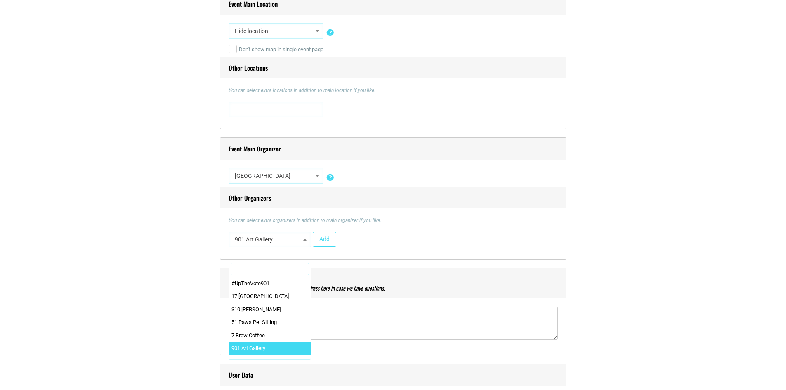
click at [298, 243] on span "901 Art Gallery" at bounding box center [270, 239] width 77 height 15
click at [286, 272] on input "Search" at bounding box center [270, 269] width 78 height 12
click at [258, 272] on input "Search" at bounding box center [270, 269] width 78 height 12
click at [301, 241] on span at bounding box center [305, 239] width 8 height 11
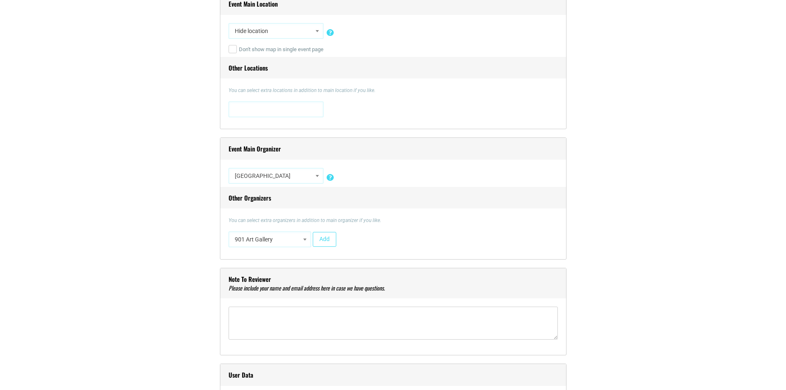
click at [297, 239] on span "901 Art Gallery" at bounding box center [270, 239] width 77 height 15
click at [275, 237] on span "901 Art Gallery" at bounding box center [270, 239] width 77 height 15
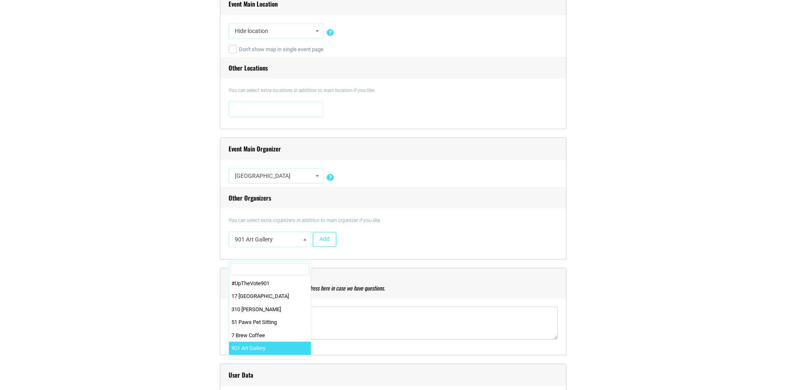
click at [305, 241] on b at bounding box center [304, 240] width 3 height 2
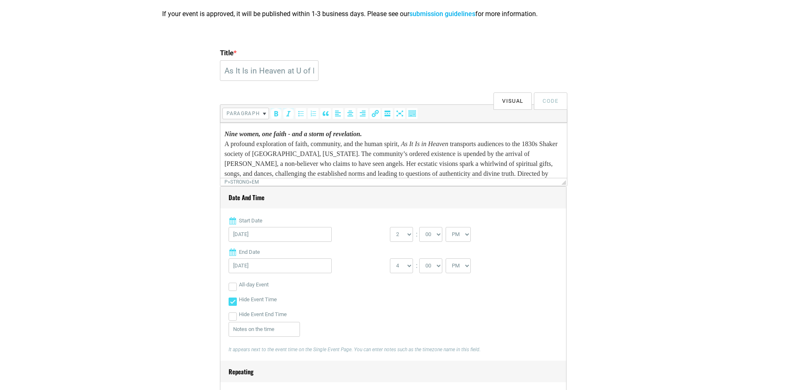
drag, startPoint x: 392, startPoint y: 170, endPoint x: 412, endPoint y: 238, distance: 71.2
click at [220, 123] on html "Nine women, one faith - and a storm of revelation. A profound exploration of fa…" at bounding box center [393, 177] width 347 height 109
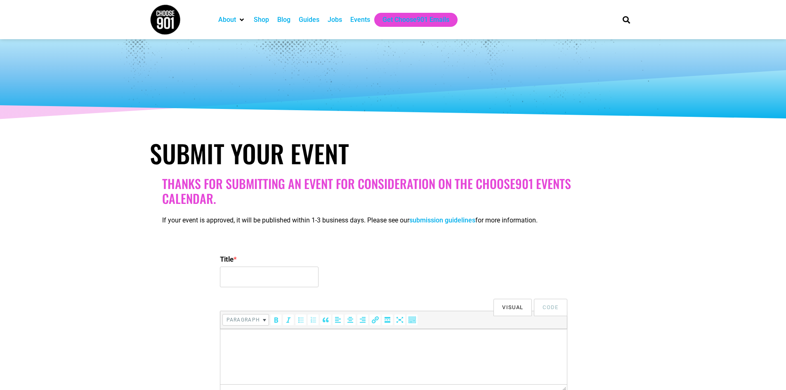
select select
click at [391, 346] on html at bounding box center [393, 340] width 347 height 23
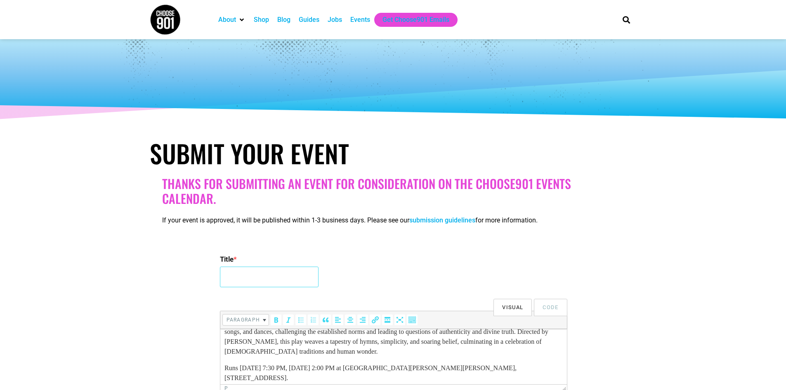
click at [285, 283] on input "Title *" at bounding box center [269, 277] width 99 height 21
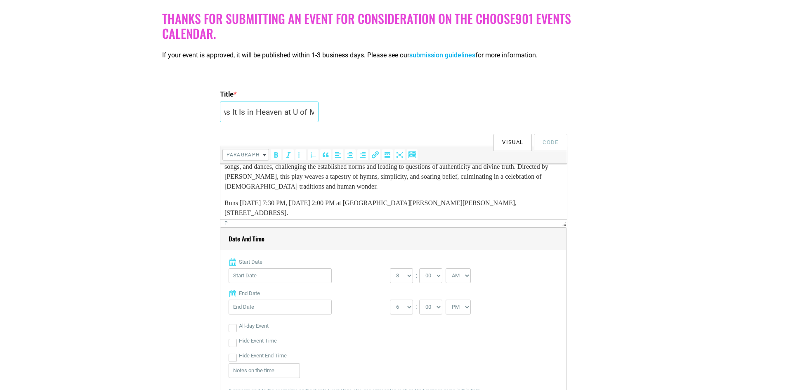
scroll to position [54, 0]
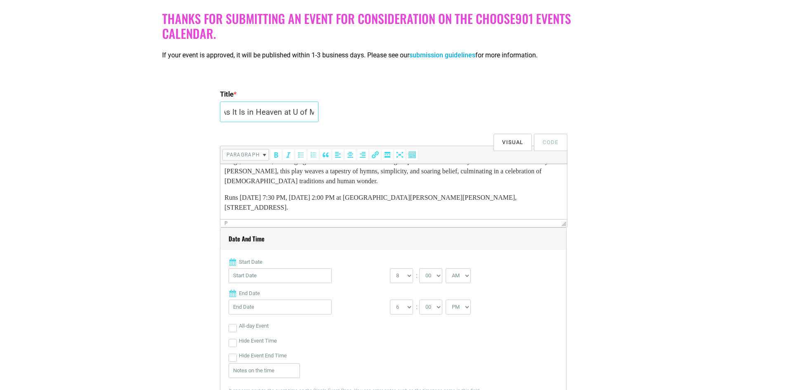
type input "As It Is in Heaven at U of M"
click at [270, 278] on input "Start Date" at bounding box center [280, 275] width 103 height 15
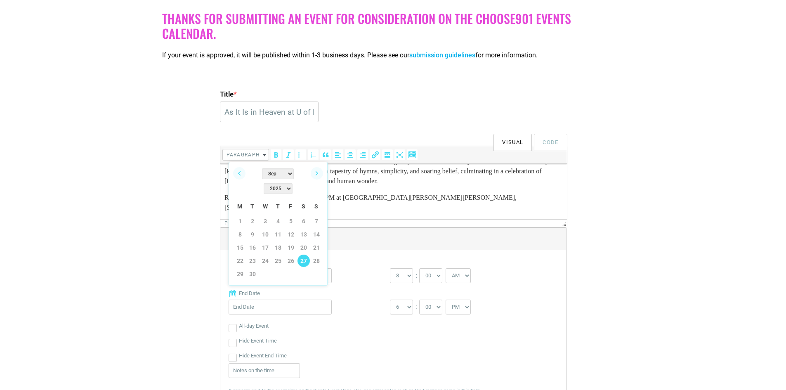
click at [308, 255] on link "27" at bounding box center [304, 261] width 12 height 12
type input "09/27/2025"
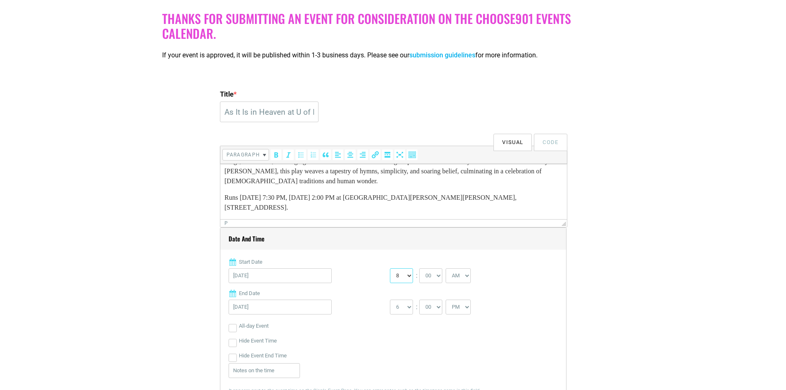
click at [410, 272] on select "0 1 2 3 4 5 6 7 8 9 10 11 12" at bounding box center [401, 275] width 23 height 15
select select "2"
click at [390, 269] on select "0 1 2 3 4 5 6 7 8 9 10 11 12" at bounding box center [401, 275] width 23 height 15
click at [469, 276] on select "AM PM" at bounding box center [458, 275] width 25 height 15
select select "PM"
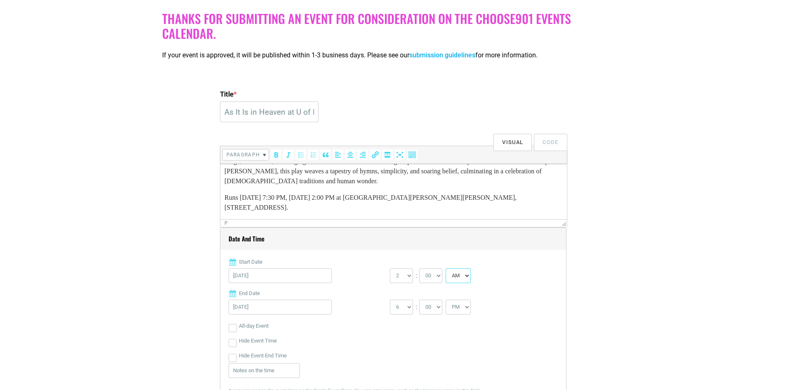
click at [447, 269] on select "AM PM" at bounding box center [458, 275] width 25 height 15
click at [407, 308] on select "1 2 3 4 5 6 7 8 9 10 11 12" at bounding box center [401, 307] width 23 height 15
select select "4"
click at [390, 300] on select "1 2 3 4 5 6 7 8 9 10 11 12" at bounding box center [401, 307] width 23 height 15
click at [233, 358] on input "Hide Event End Time" at bounding box center [233, 358] width 8 height 8
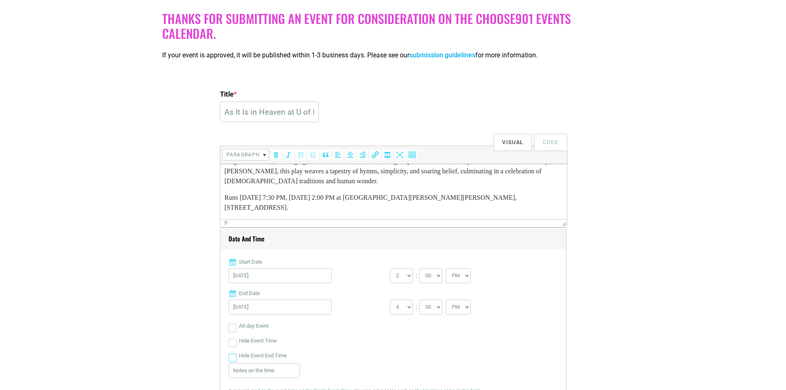
checkbox input "true"
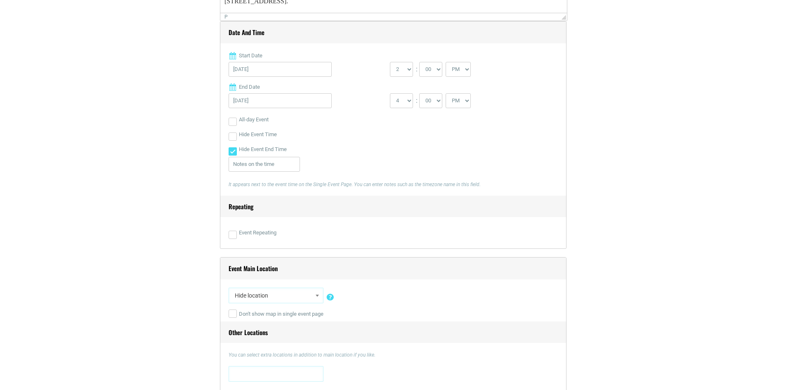
scroll to position [454, 0]
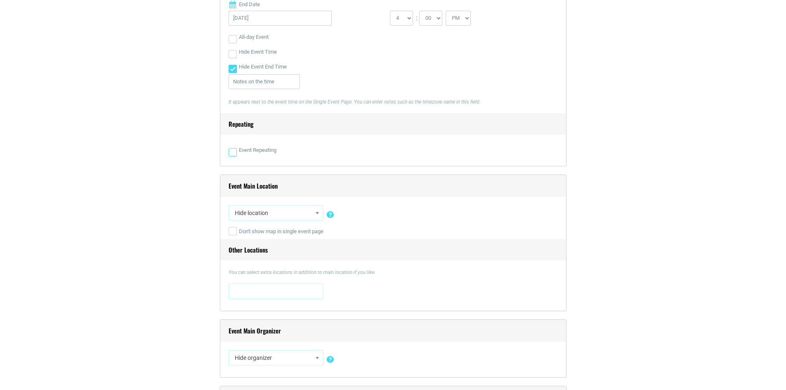
click at [234, 151] on input "Event Repeating" at bounding box center [233, 152] width 8 height 8
checkbox input "true"
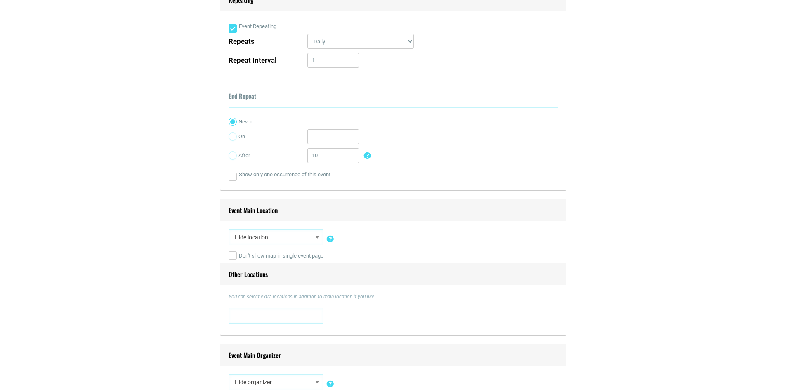
scroll to position [702, 0]
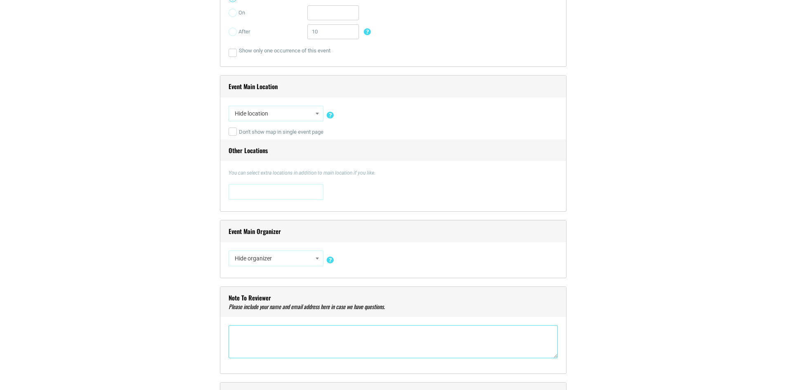
click at [301, 333] on textarea"] at bounding box center [393, 341] width 329 height 33
click at [299, 246] on div "Event Main Organizer Hide organizer Insert a new organizer #UpTheVote901 17 Ber…" at bounding box center [393, 249] width 347 height 58
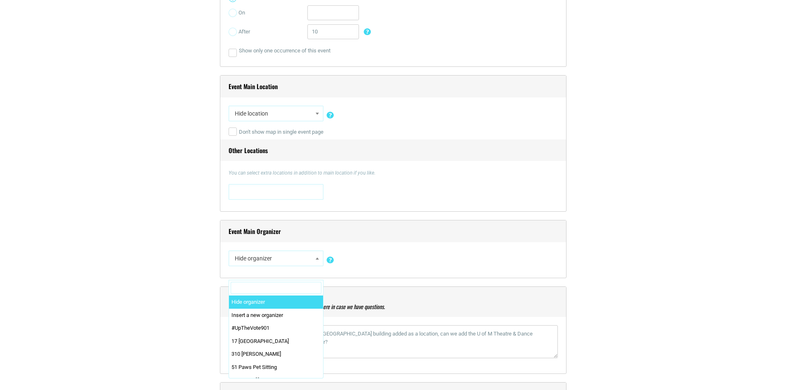
click at [299, 256] on span "Hide organizer" at bounding box center [276, 258] width 89 height 15
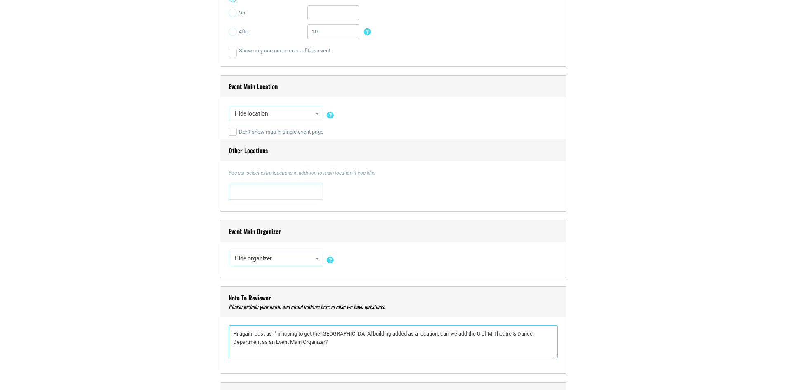
click at [373, 348] on textarea"] "Hi again! Just as I'm hoping to get the University of Memphis Theatre building …" at bounding box center [393, 341] width 329 height 33
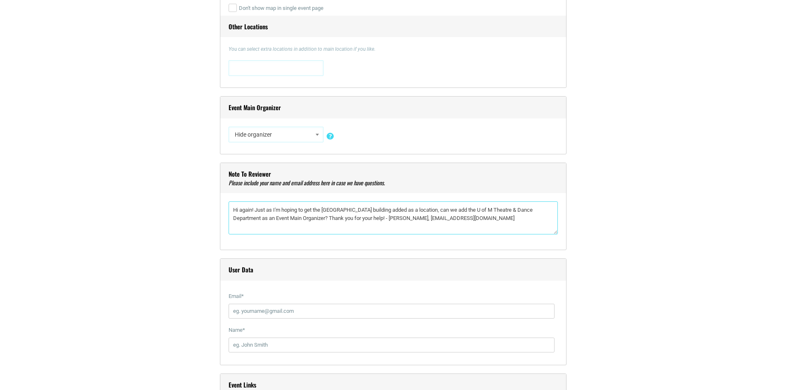
scroll to position [908, 0]
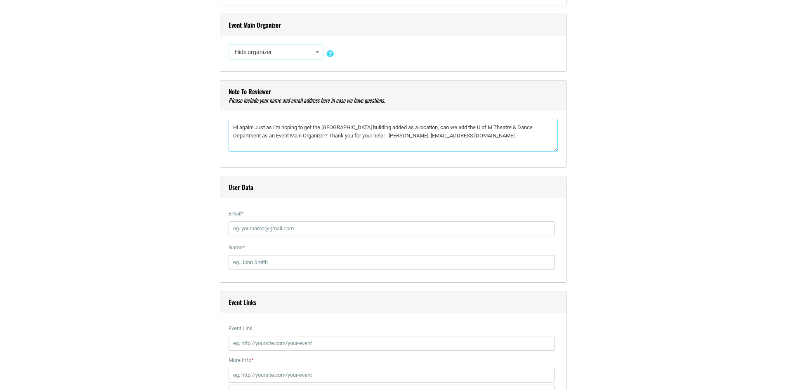
type textarea"] "Hi again! Just as I'm hoping to get the University of Memphis Theatre building …"
click at [314, 226] on input "Email *" at bounding box center [392, 228] width 326 height 15
type input "edraffen@memphis.edu"
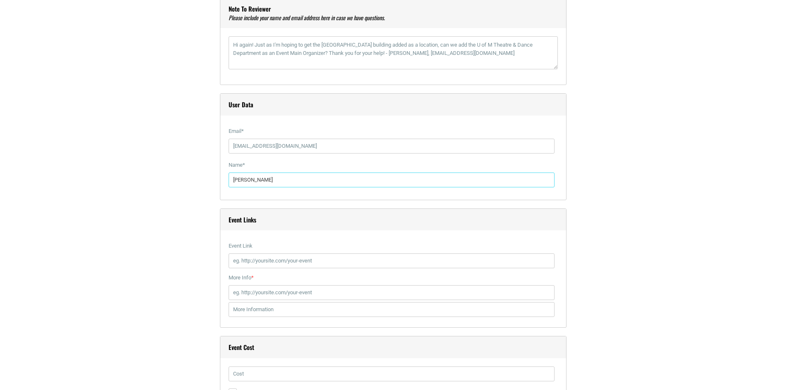
type input "Emily Draffen"
click at [326, 266] on input "Event Link" at bounding box center [392, 260] width 326 height 15
paste input "https://vivenu.com/event/as-it-is-in-heaven-jij3qh?eventId=6879c18f97b1142e4489…"
type input "https://vivenu.com/event/as-it-is-in-heaven-jij3qh?eventId=6879c18f97b1142e4489…"
click at [511, 53] on textarea"] "Hi again! Just as I'm hoping to get the University of Memphis Theatre building …" at bounding box center [393, 52] width 329 height 33
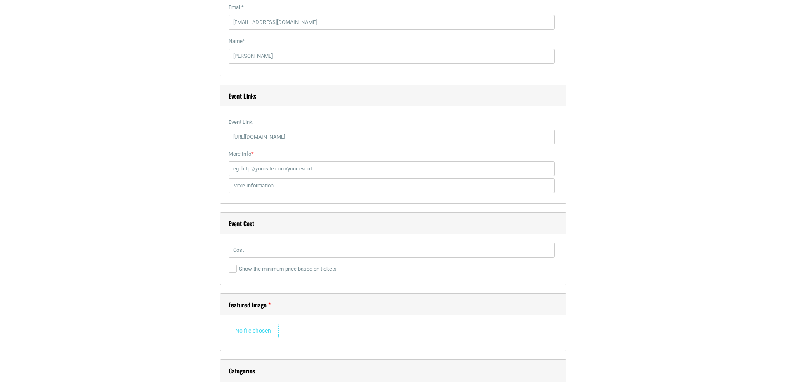
scroll to position [1197, 0]
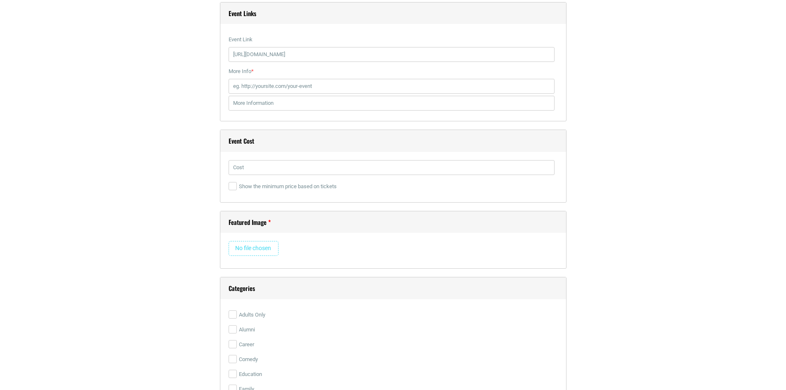
type textarea"] "Hi again! Just as I'm hoping to get the University of Memphis Theatre building …"
click at [237, 163] on input "text" at bounding box center [392, 167] width 326 height 15
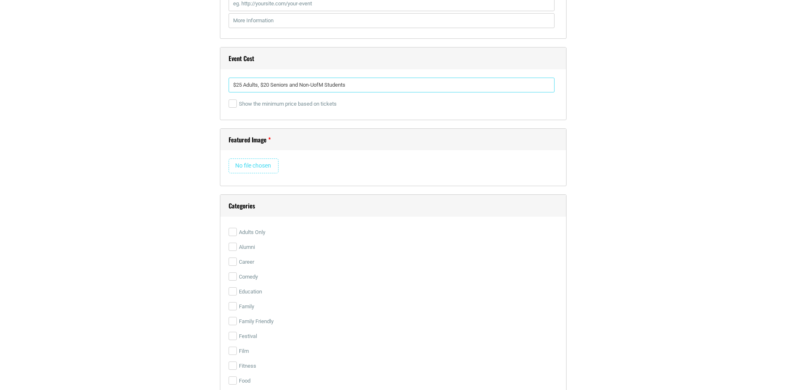
type input "$25 Adults, $20 Seniors and Non-UofM Students"
click at [270, 167] on input "file" at bounding box center [254, 166] width 50 height 15
type input "C:\fakepath\ArtsMem AIH.png"
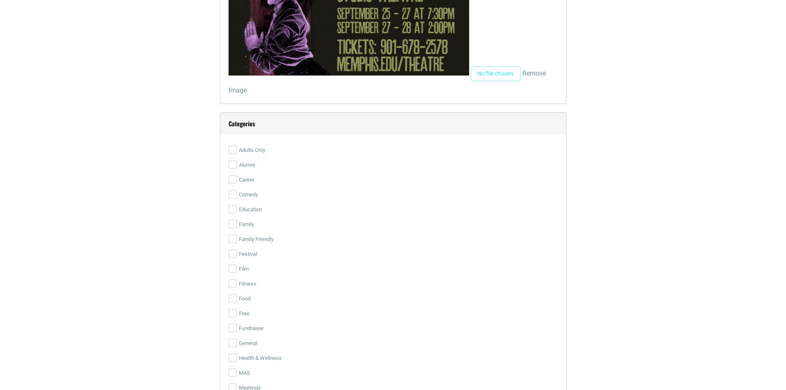
scroll to position [1816, 0]
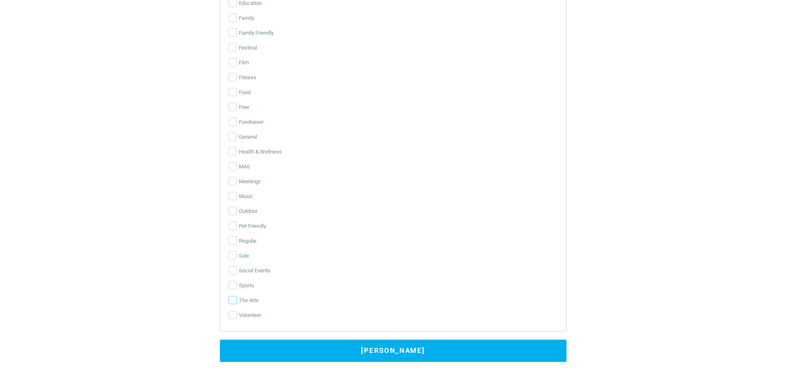
click at [232, 301] on input "The Arts" at bounding box center [233, 300] width 8 height 8
checkbox input "true"
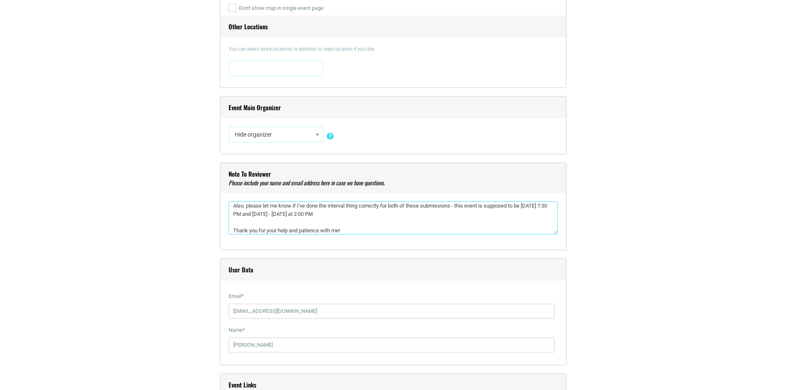
scroll to position [0, 0]
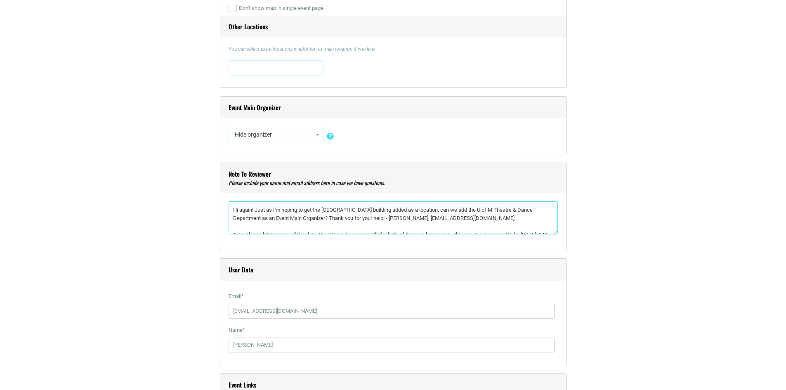
drag, startPoint x: 313, startPoint y: 211, endPoint x: 261, endPoint y: 200, distance: 53.2
click at [261, 200] on div "Note to reviewer Hi again! Just as I'm hoping to get the University of Memphis …" at bounding box center [393, 207] width 347 height 88
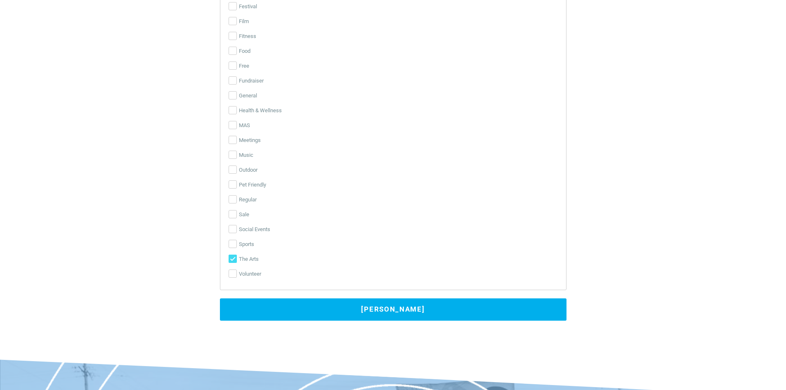
scroll to position [2064, 0]
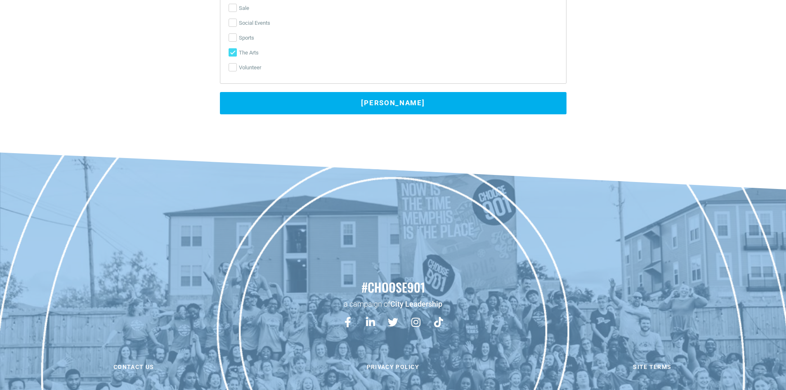
click at [411, 108] on button "Submit Event" at bounding box center [393, 103] width 347 height 22
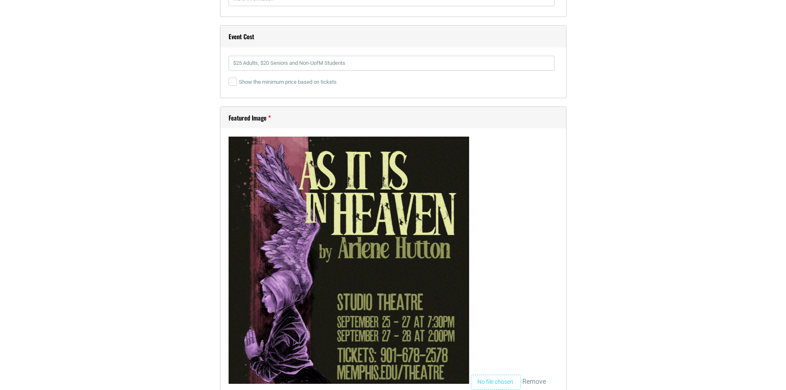
scroll to position [1136, 0]
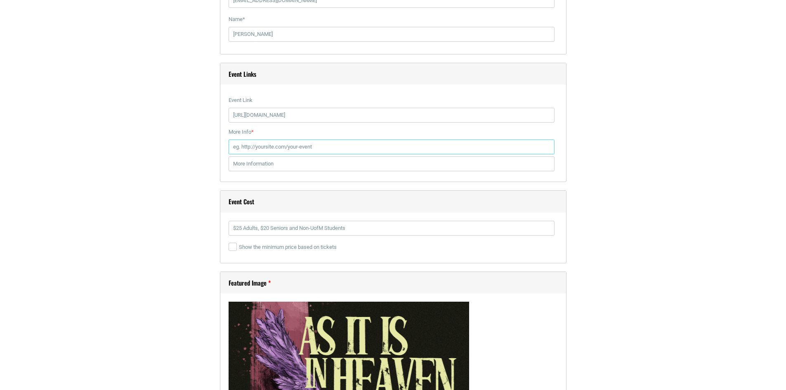
click at [346, 147] on input "More Info *" at bounding box center [392, 147] width 326 height 15
paste input "https://www.memphis.edu/theatre/2024-2025/20252026/heaven.php"
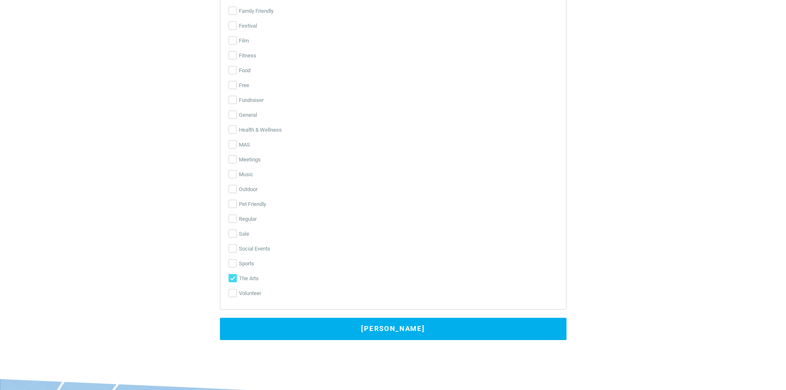
scroll to position [2045, 0]
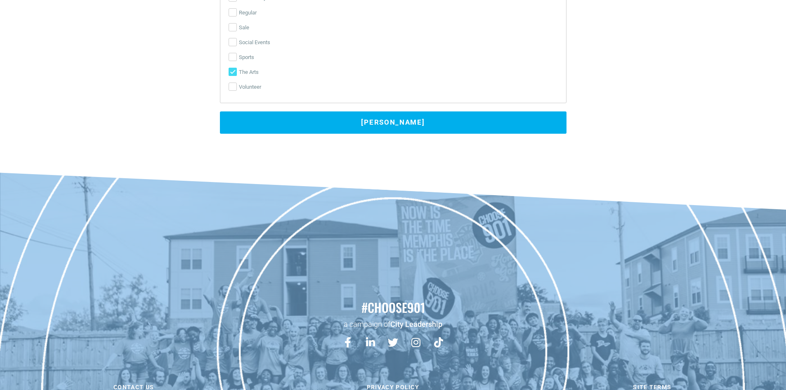
type input "https://www.memphis.edu/theatre/2024-2025/20252026/heaven.php"
click at [404, 125] on button "Submit Event" at bounding box center [393, 122] width 347 height 22
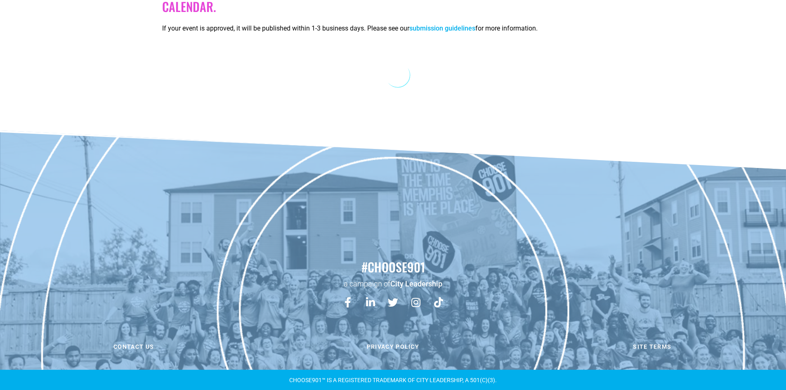
scroll to position [27, 0]
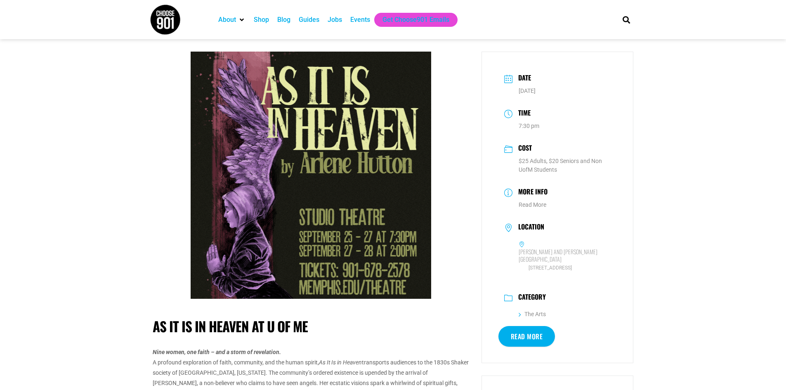
click at [517, 346] on link "Read More" at bounding box center [527, 336] width 57 height 21
click at [365, 19] on div "Events" at bounding box center [360, 20] width 20 height 10
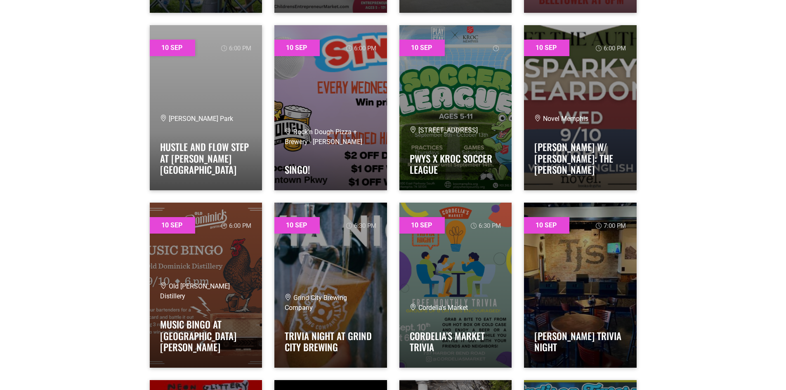
scroll to position [2725, 0]
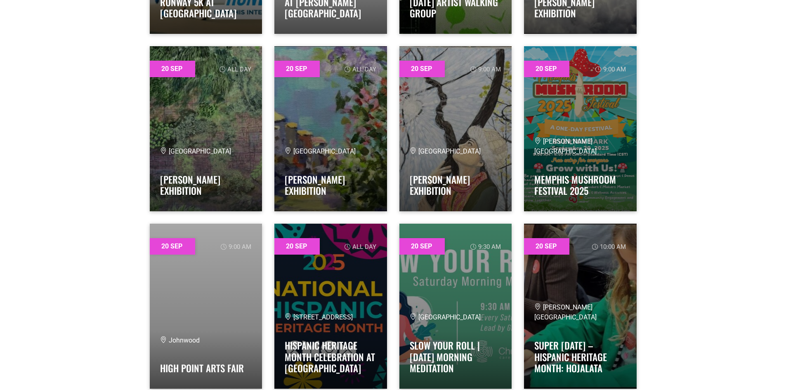
drag, startPoint x: 787, startPoint y: 210, endPoint x: 774, endPoint y: 265, distance: 56.6
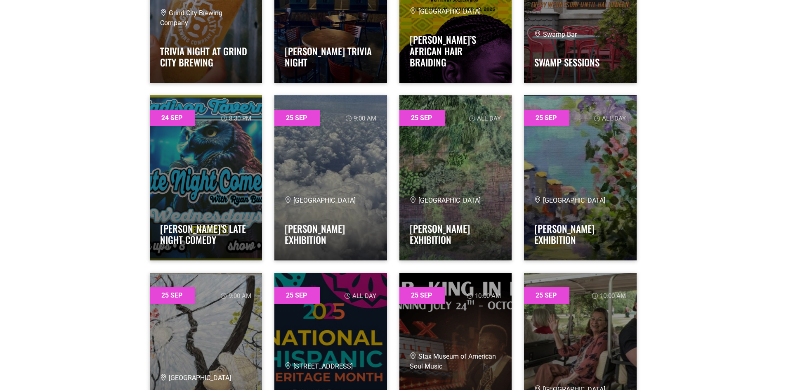
scroll to position [19935, 0]
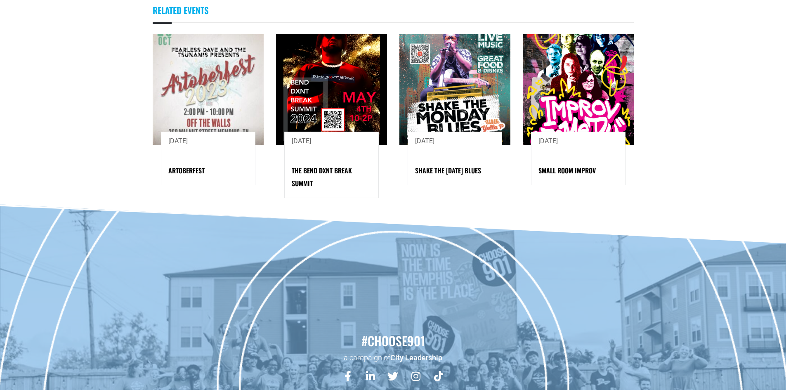
scroll to position [578, 0]
